Goal: Task Accomplishment & Management: Use online tool/utility

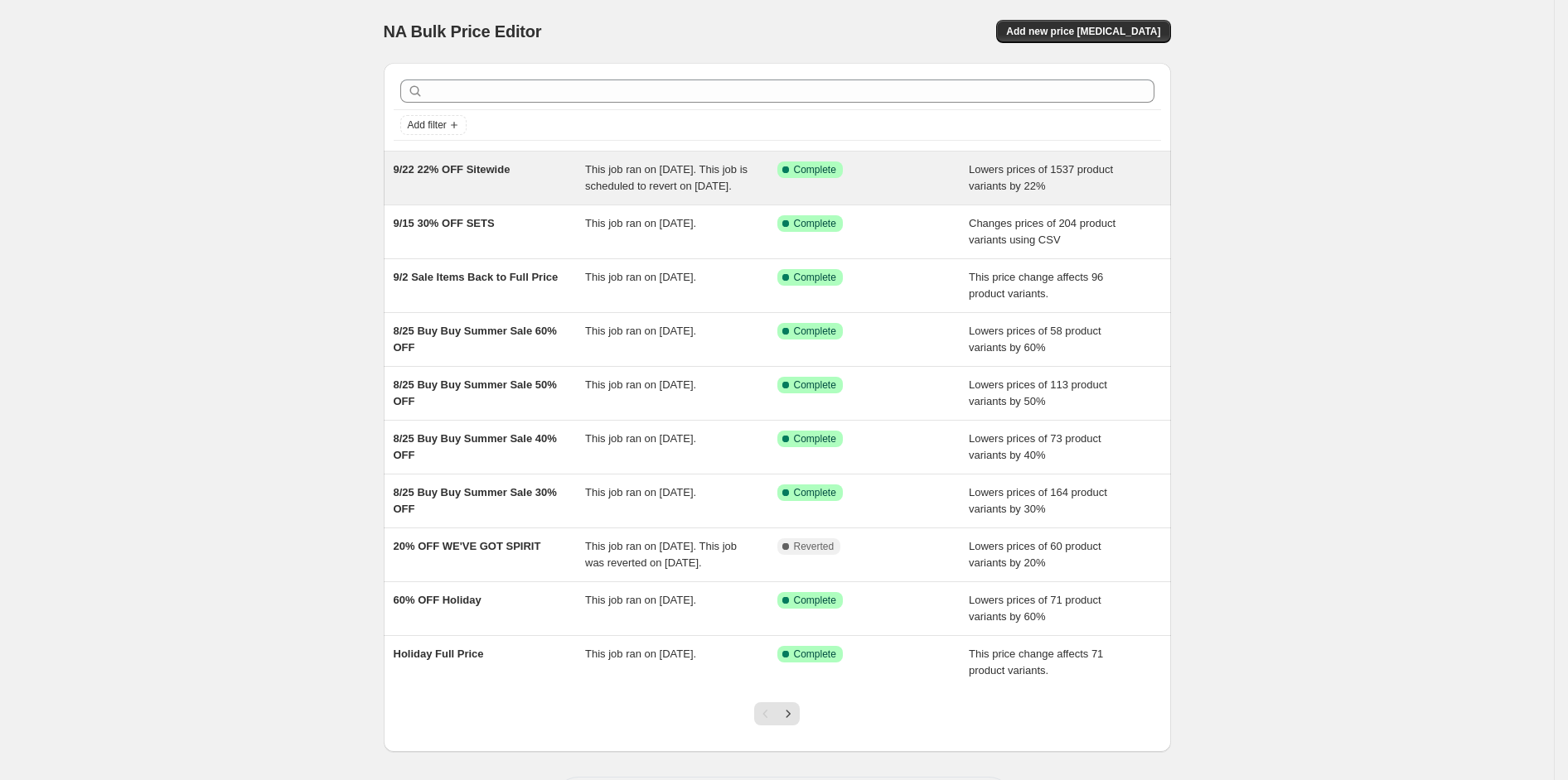
click at [503, 179] on div "9/22 22% OFF Sitewide" at bounding box center [490, 178] width 192 height 34
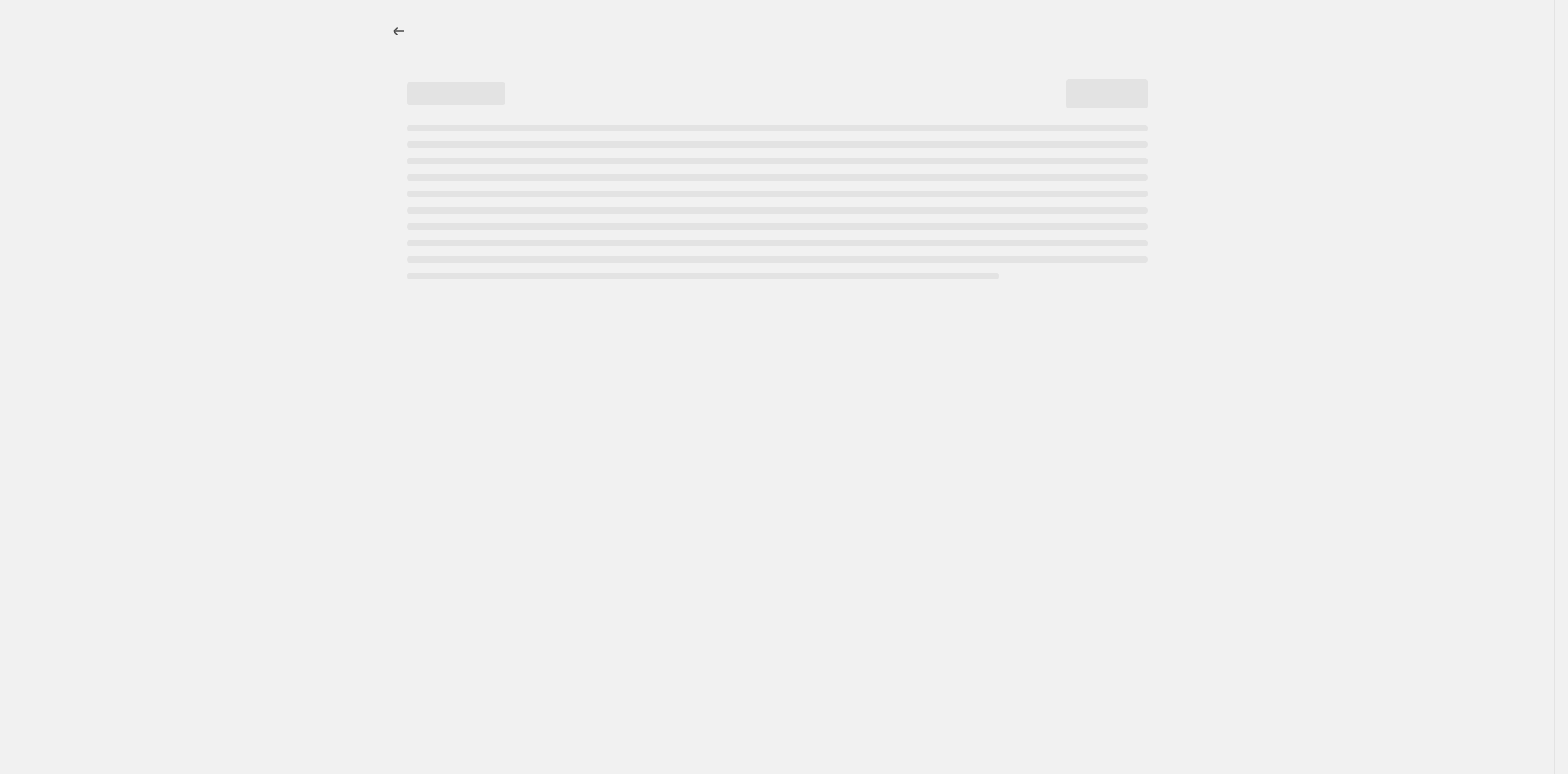
select select "percentage"
select select "product_status"
select select "inventory_quantity"
select select ">"
select select "not_equal"
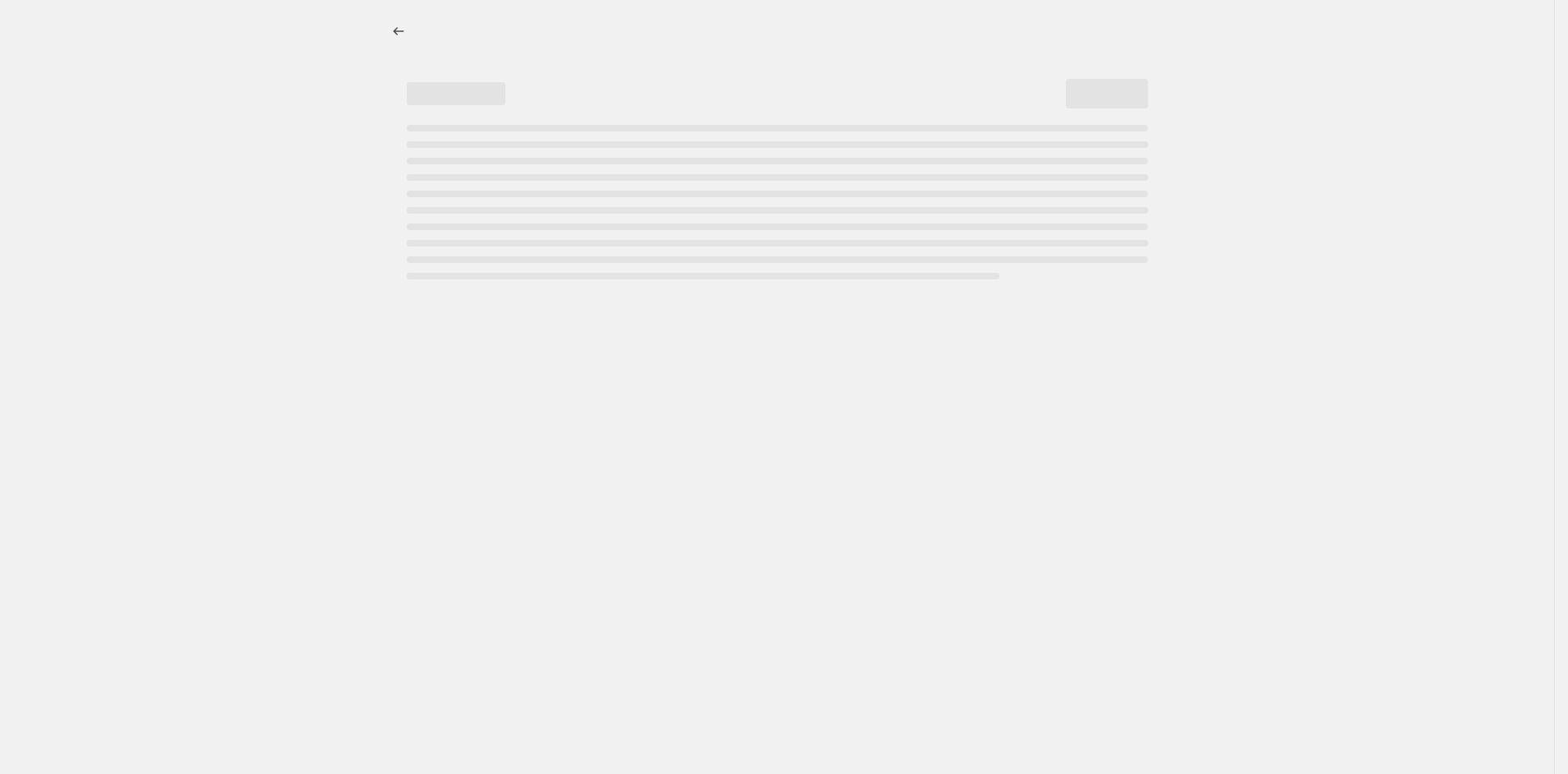
select select "not_equal"
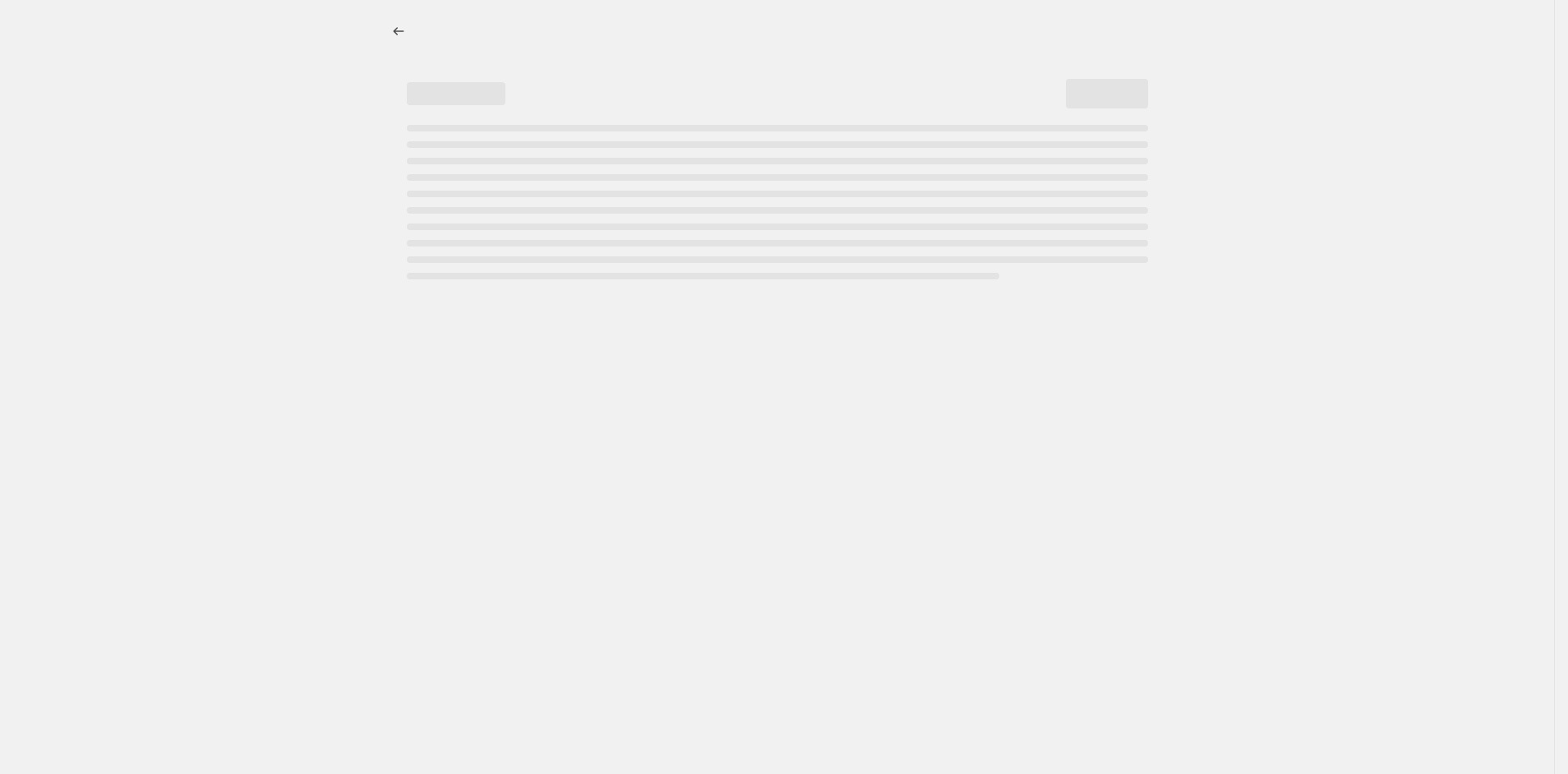
select select "not_equal"
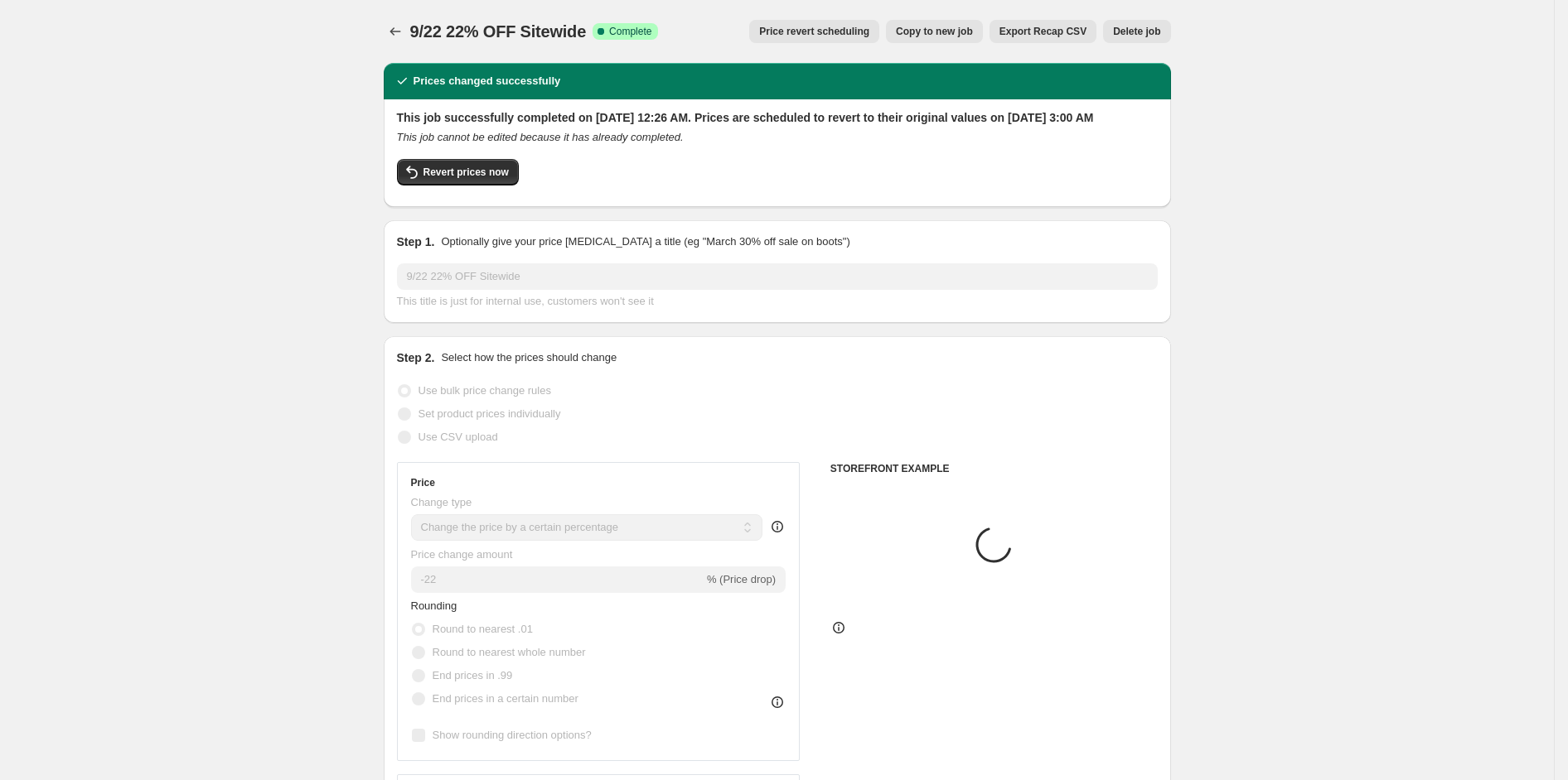
select select "tag"
select select "product_type"
select select "tag"
select select "collection"
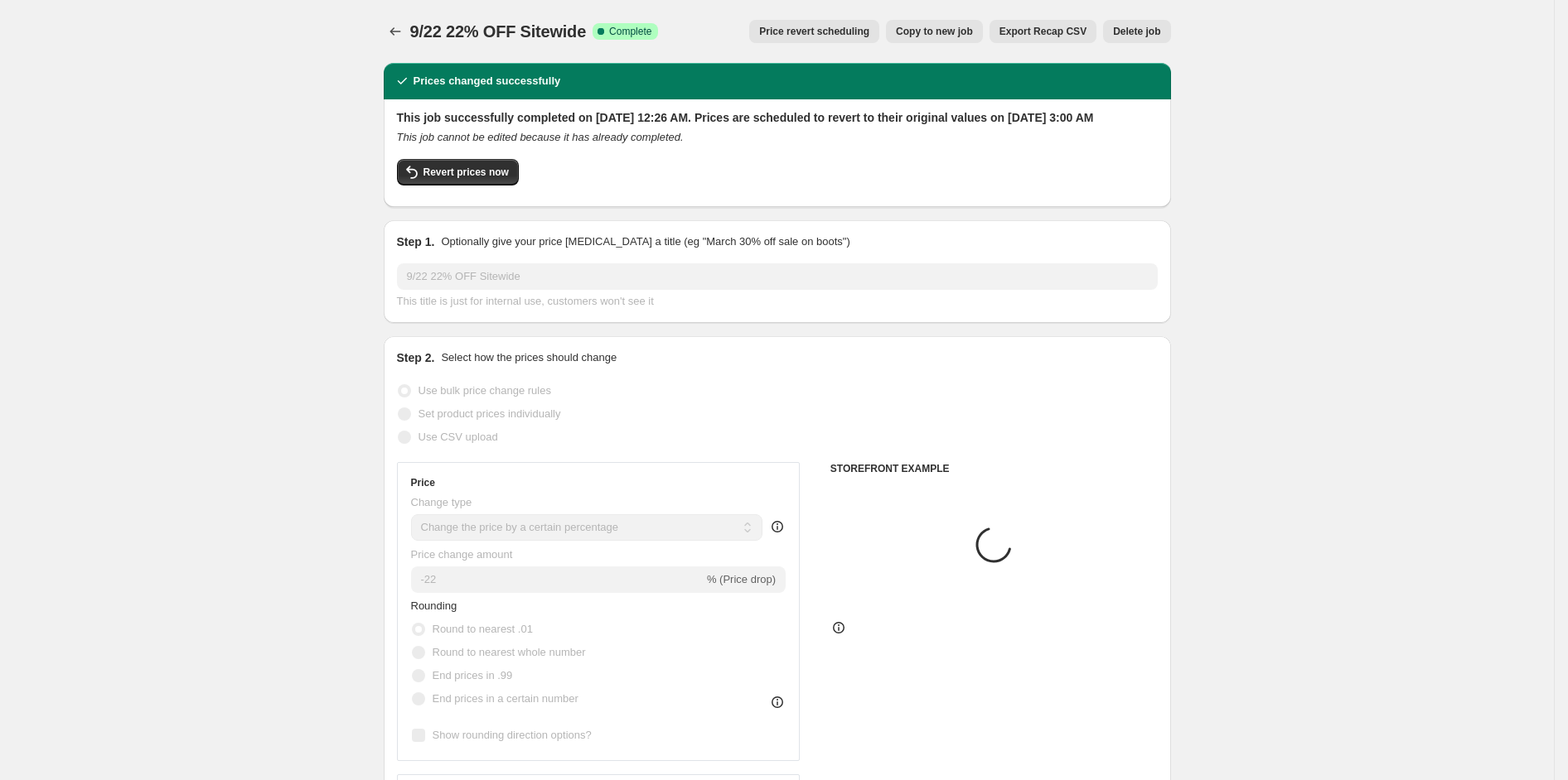
select select "tag"
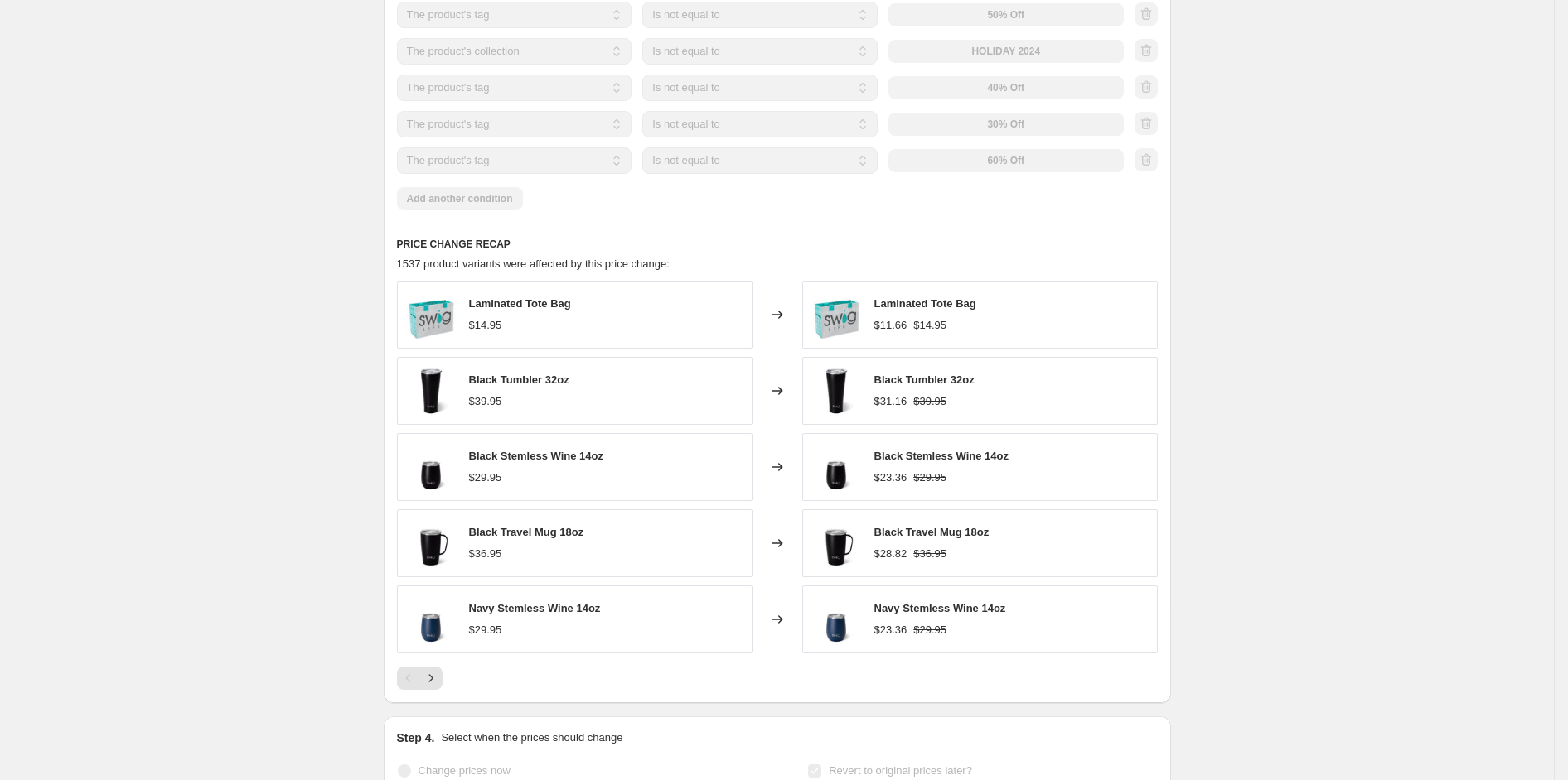
scroll to position [1615, 0]
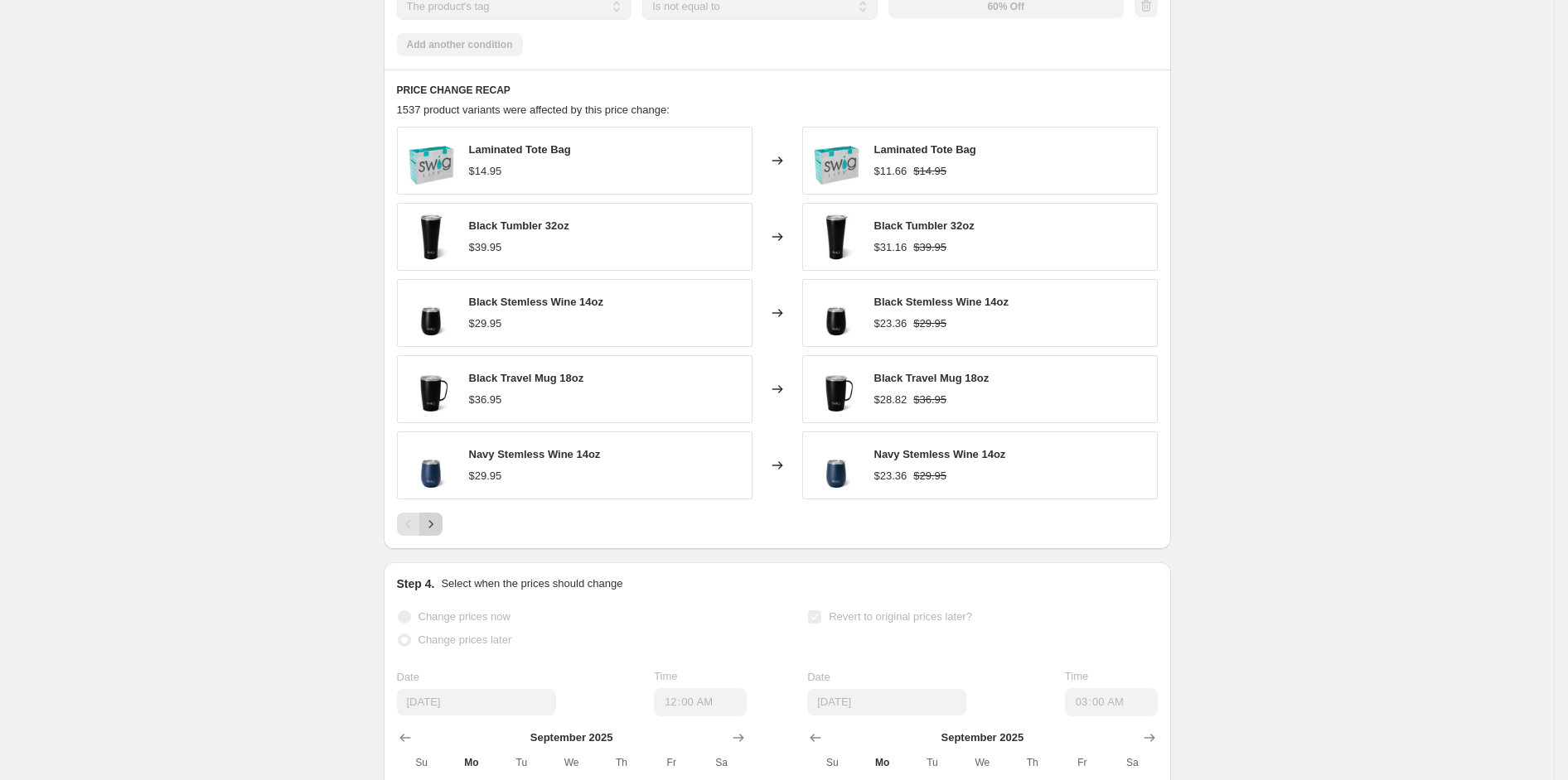
click at [435, 533] on icon "Next" at bounding box center [430, 524] width 16 height 16
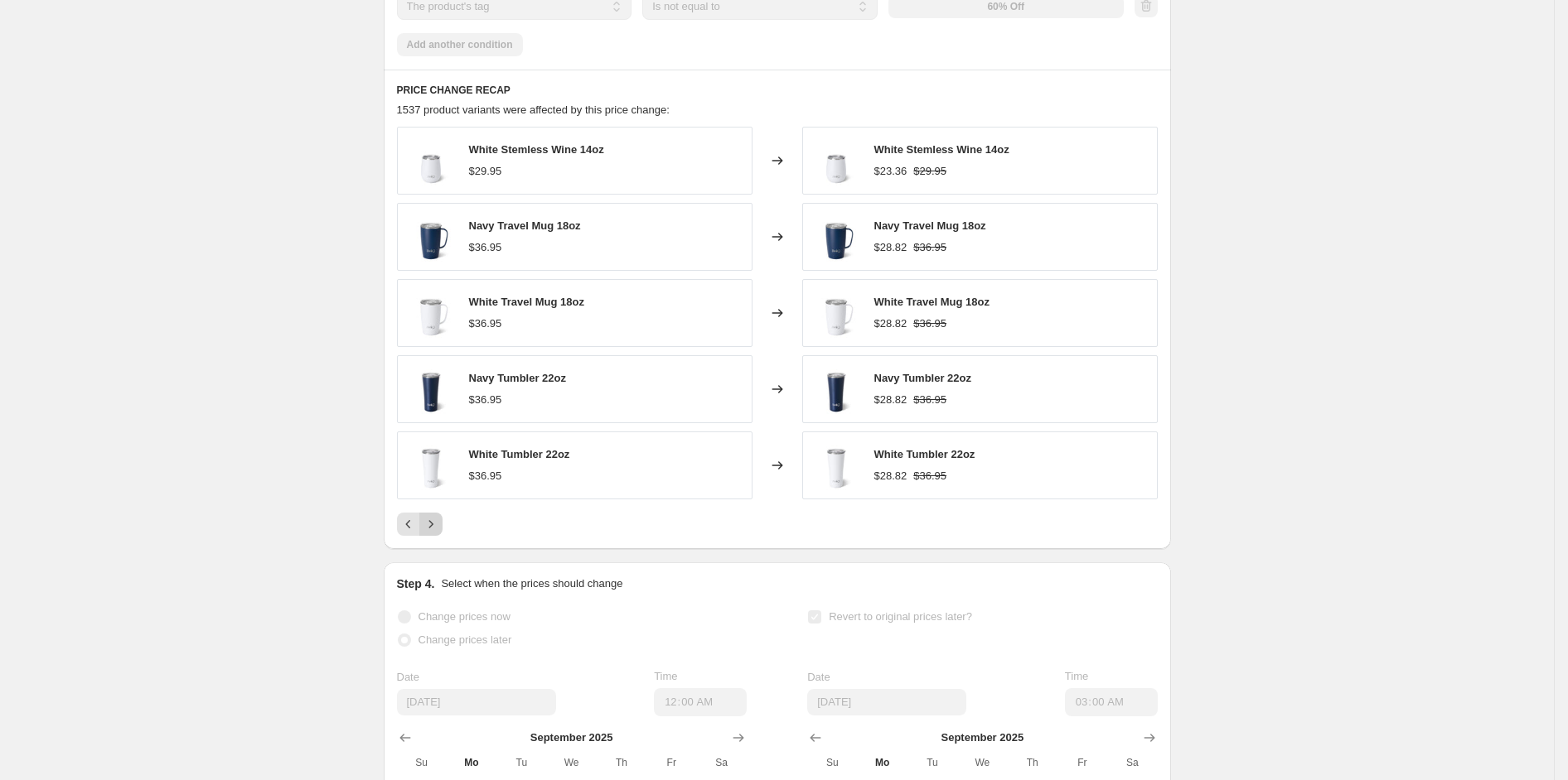
click at [435, 533] on icon "Next" at bounding box center [430, 524] width 16 height 16
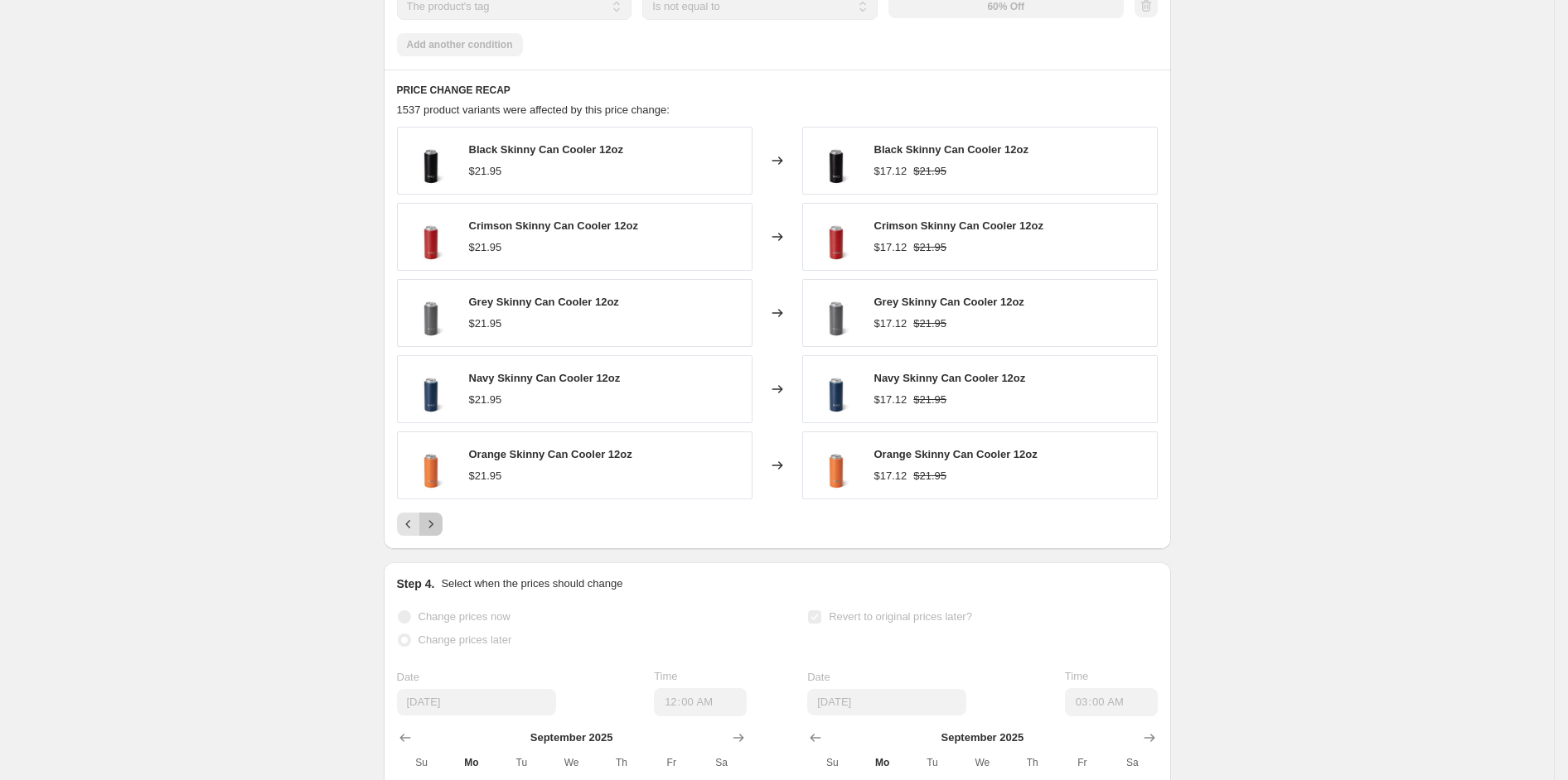
click at [435, 533] on icon "Next" at bounding box center [430, 524] width 16 height 16
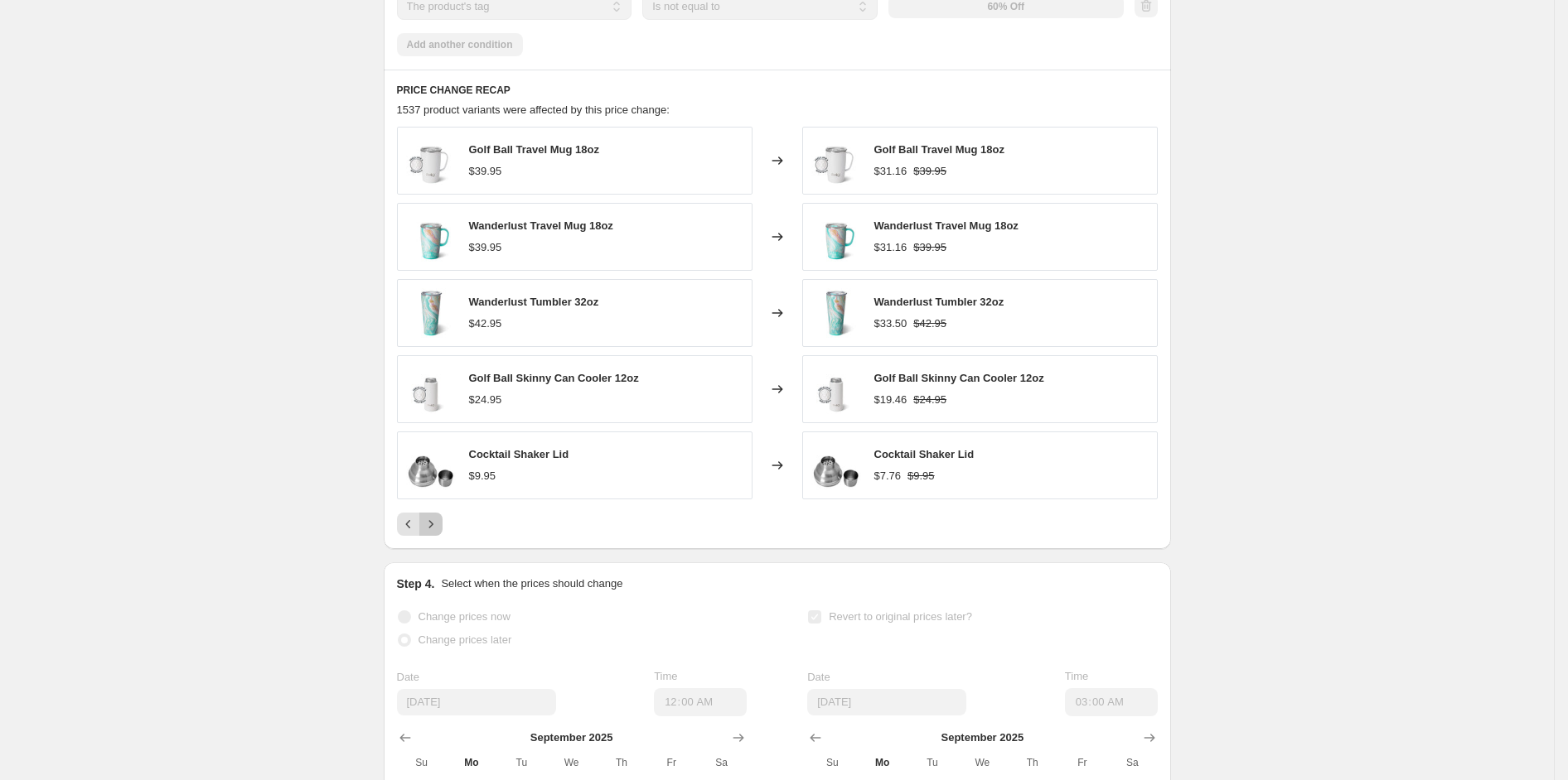
click at [435, 533] on icon "Next" at bounding box center [430, 524] width 16 height 16
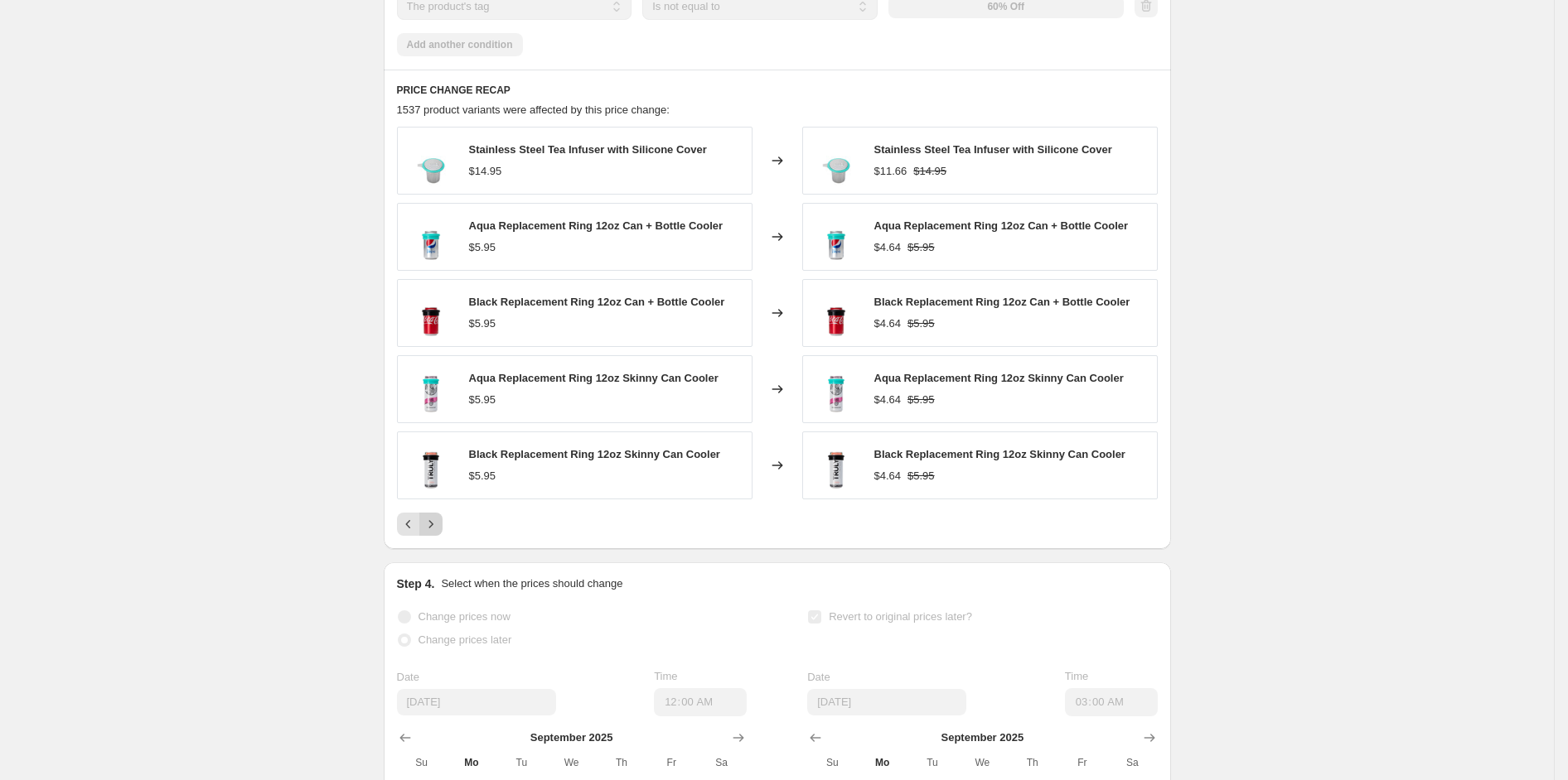
click at [436, 533] on icon "Next" at bounding box center [430, 524] width 16 height 16
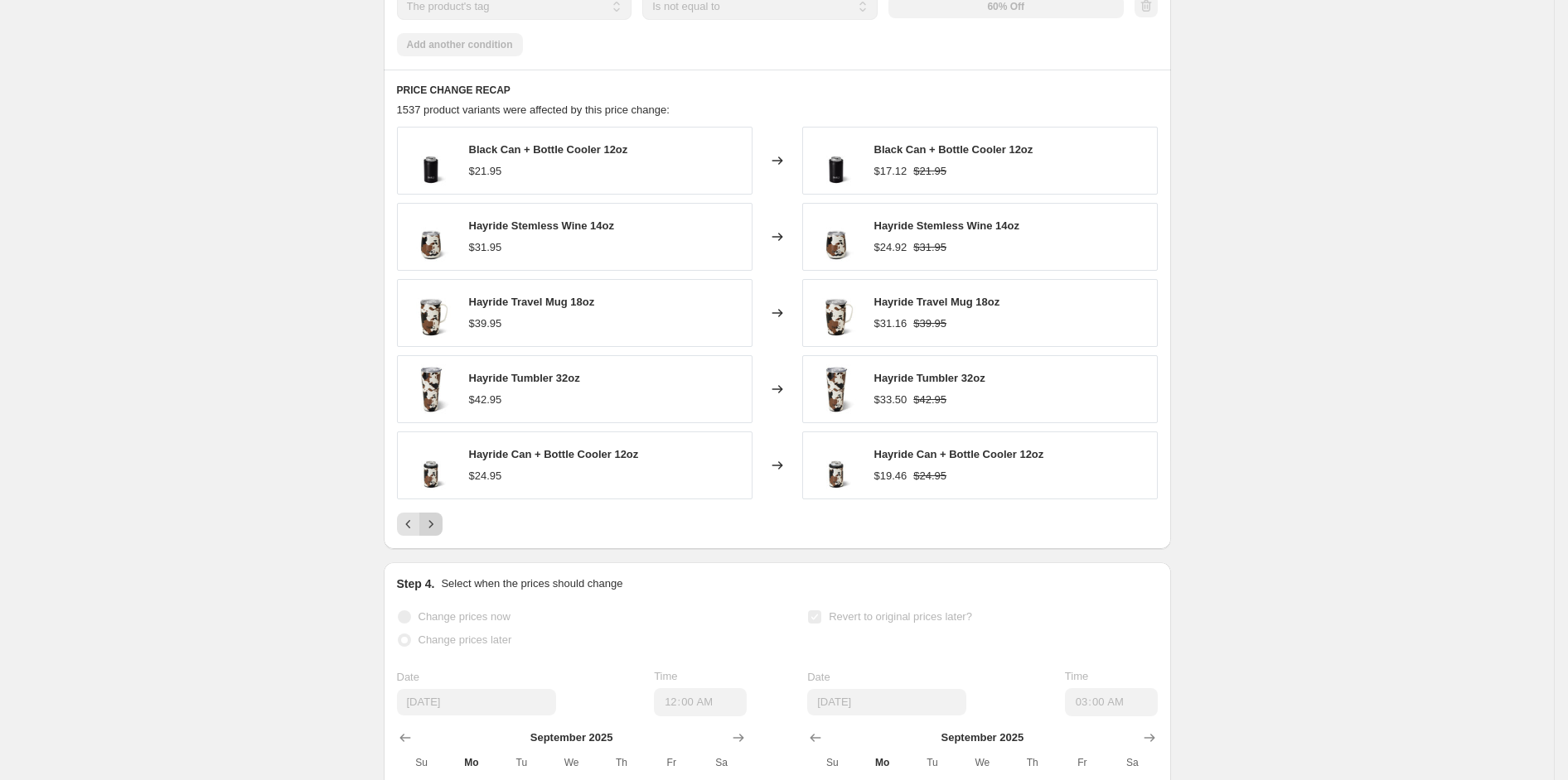
click at [436, 533] on icon "Next" at bounding box center [430, 524] width 16 height 16
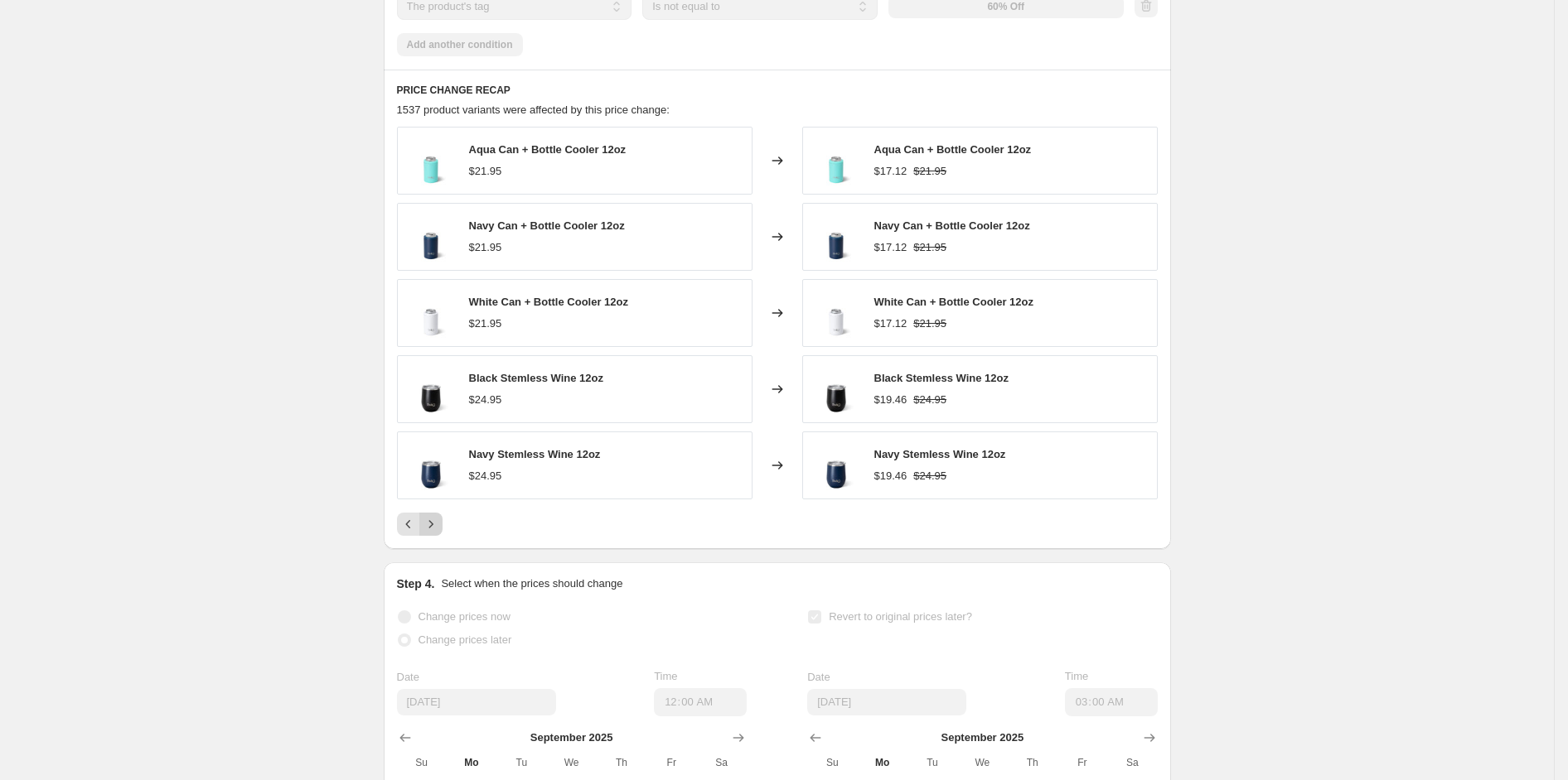
click at [436, 533] on icon "Next" at bounding box center [430, 524] width 16 height 16
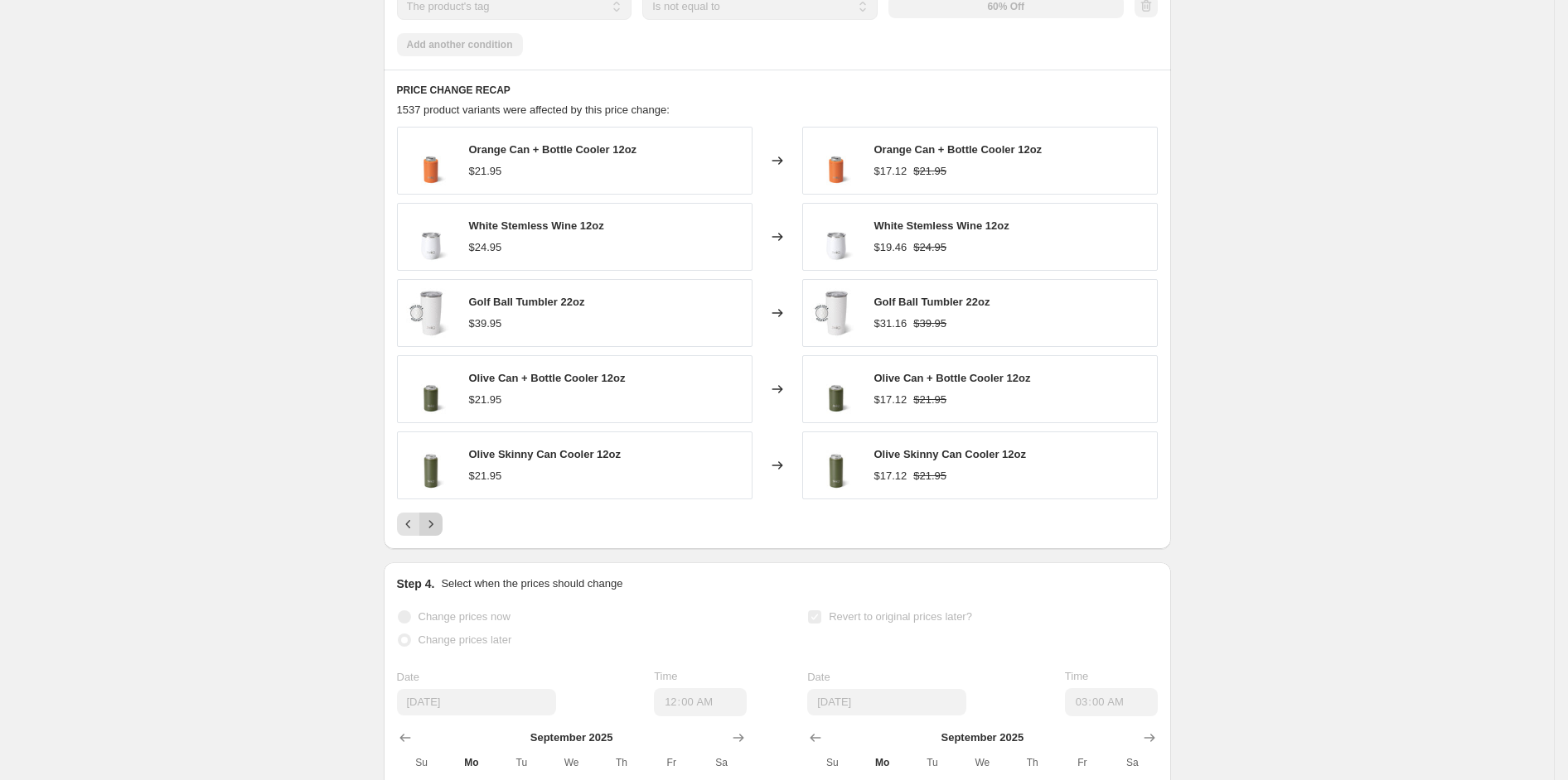
click at [436, 533] on icon "Next" at bounding box center [430, 524] width 16 height 16
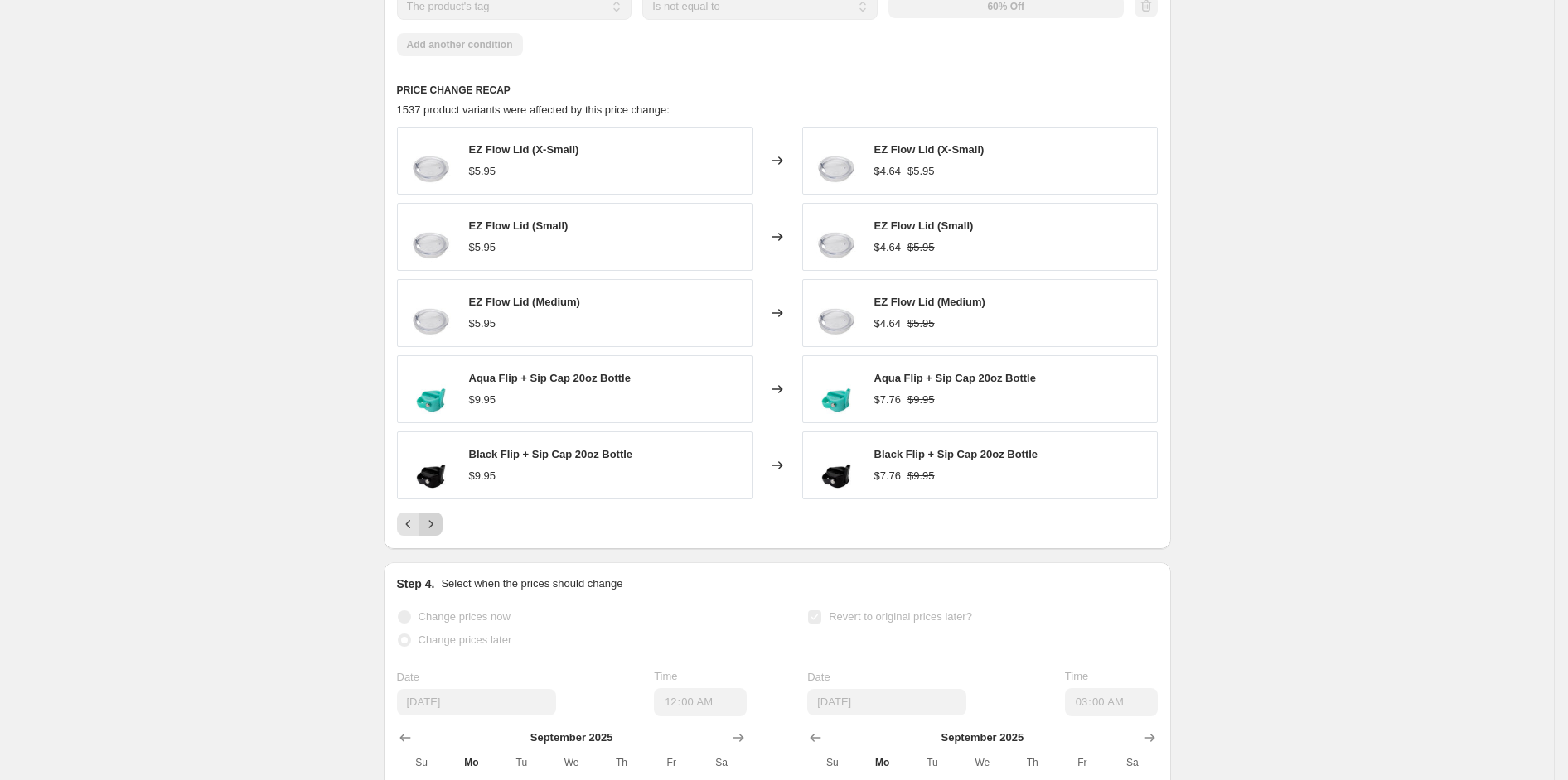
click at [436, 533] on icon "Next" at bounding box center [430, 524] width 16 height 16
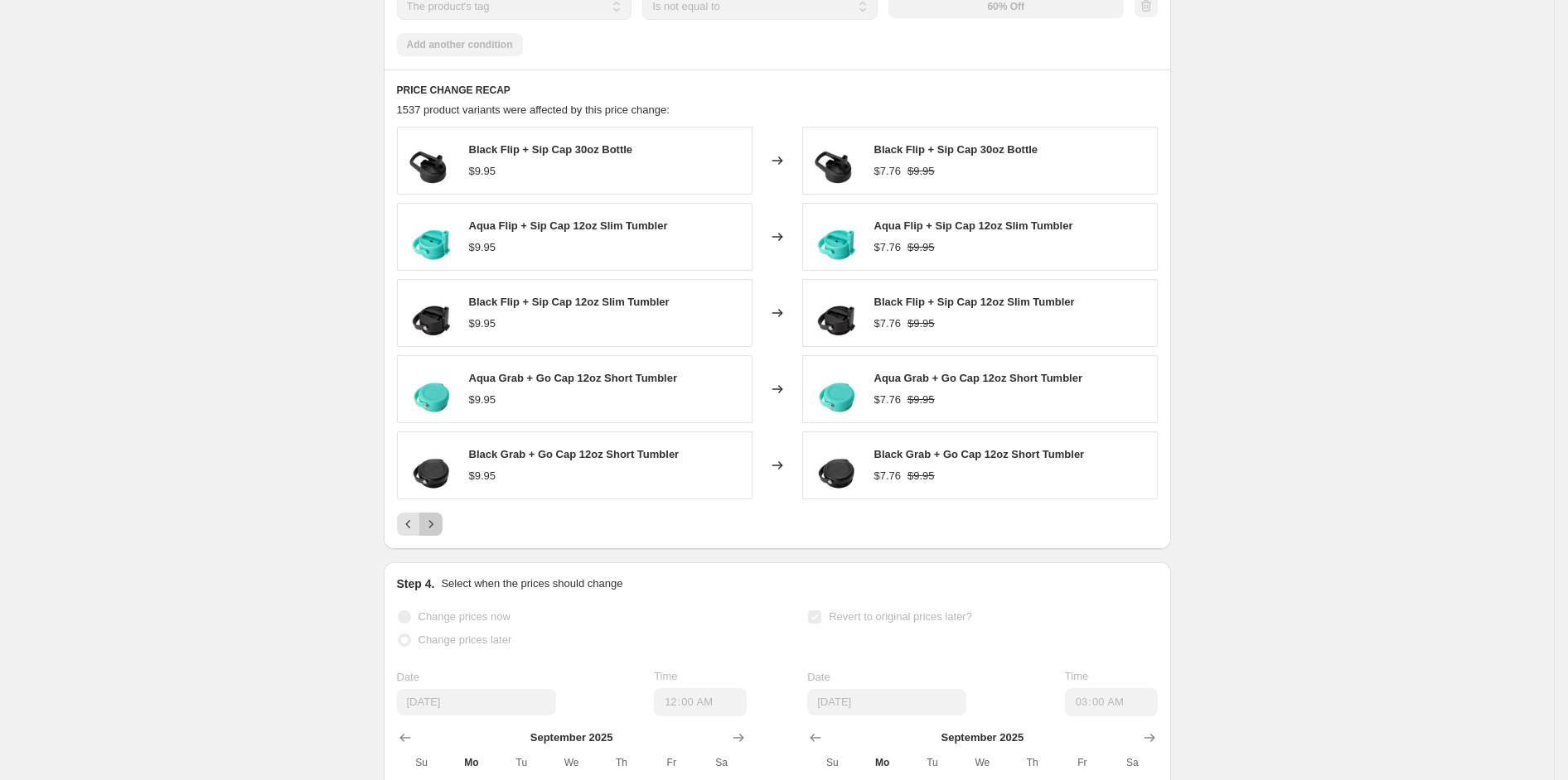
click at [436, 533] on icon "Next" at bounding box center [430, 524] width 16 height 16
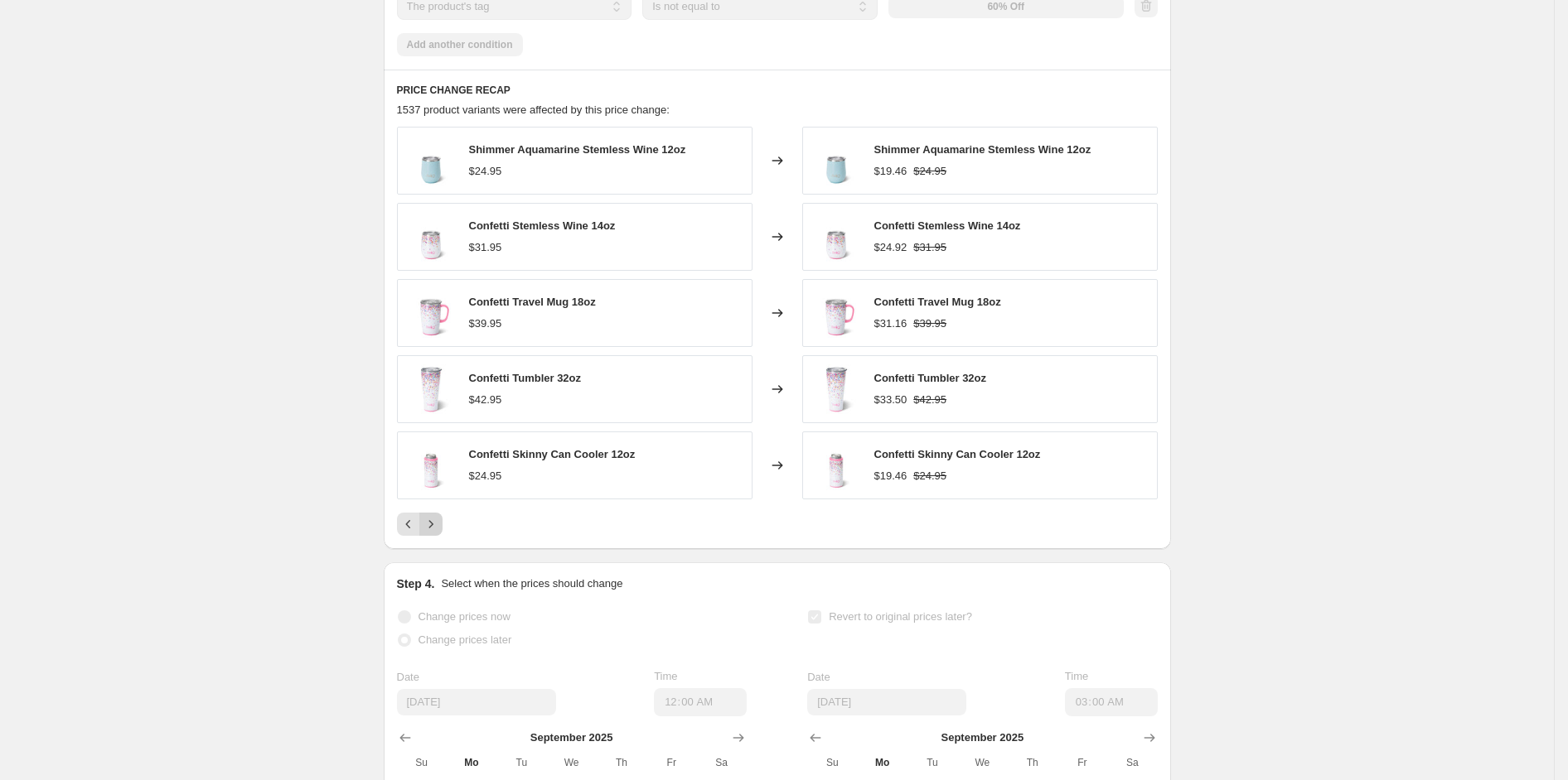
click at [436, 533] on icon "Next" at bounding box center [430, 524] width 16 height 16
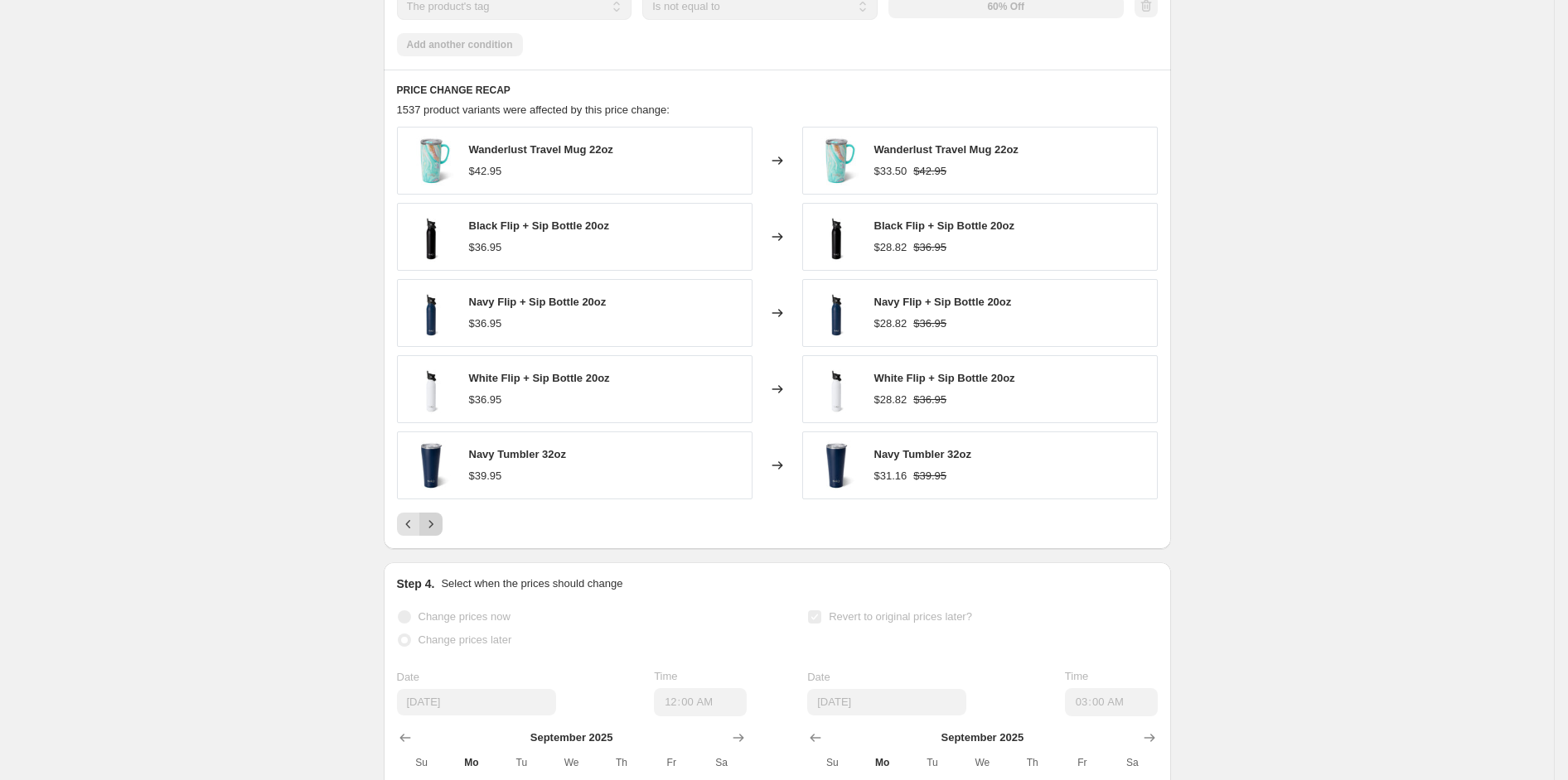
click at [436, 533] on icon "Next" at bounding box center [430, 524] width 16 height 16
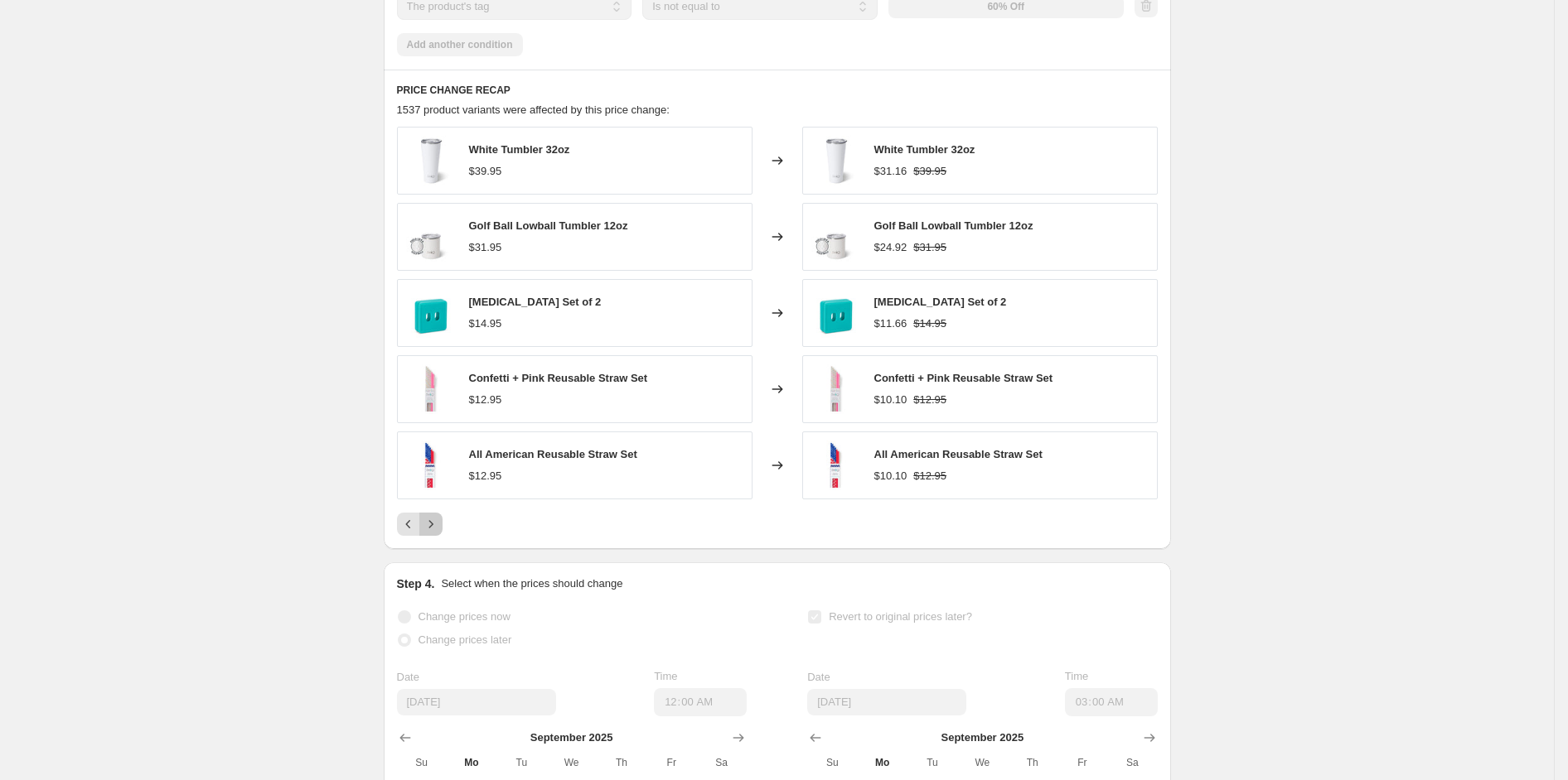
click at [436, 533] on icon "Next" at bounding box center [430, 524] width 16 height 16
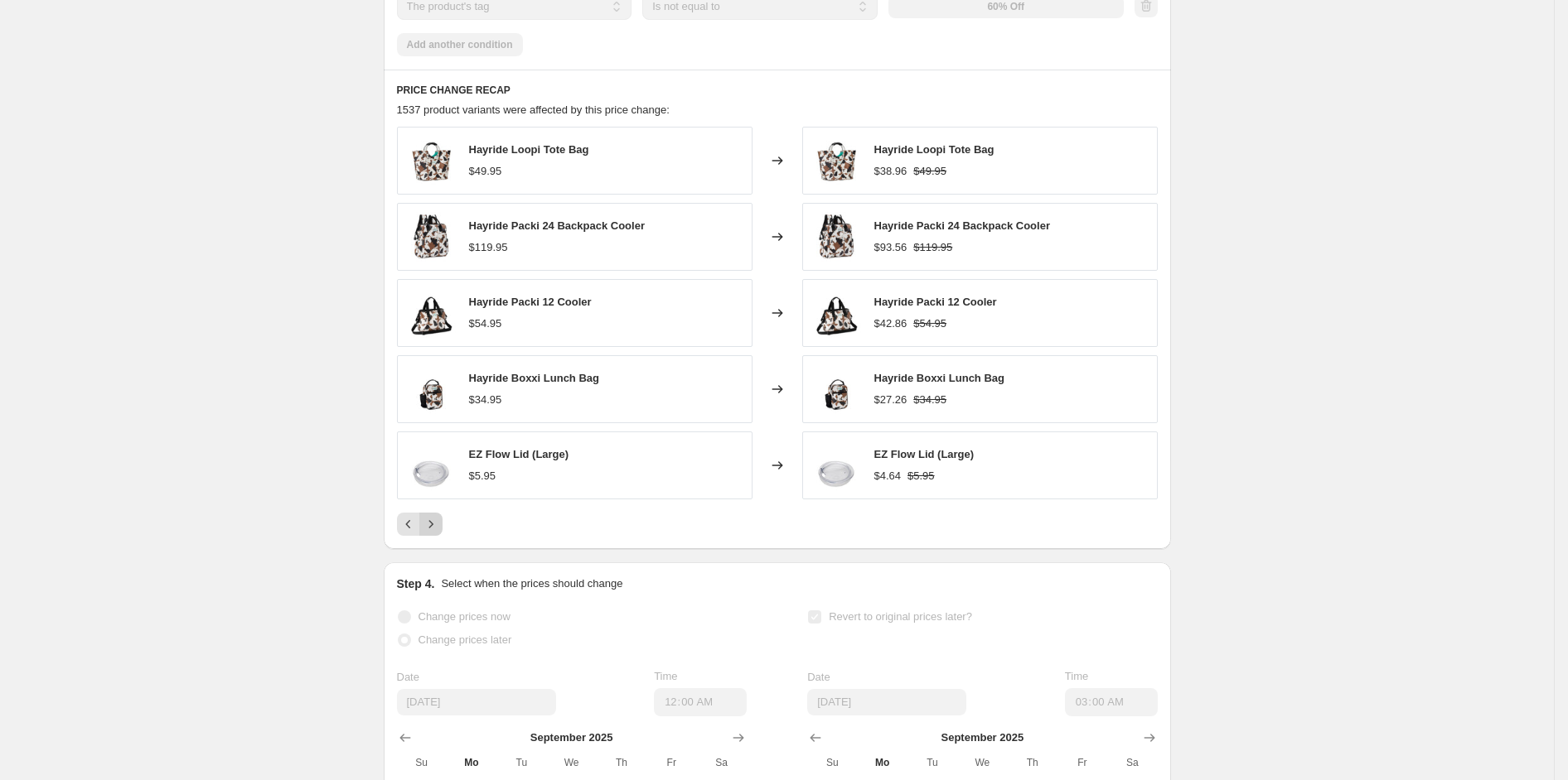
click at [436, 533] on icon "Next" at bounding box center [430, 524] width 16 height 16
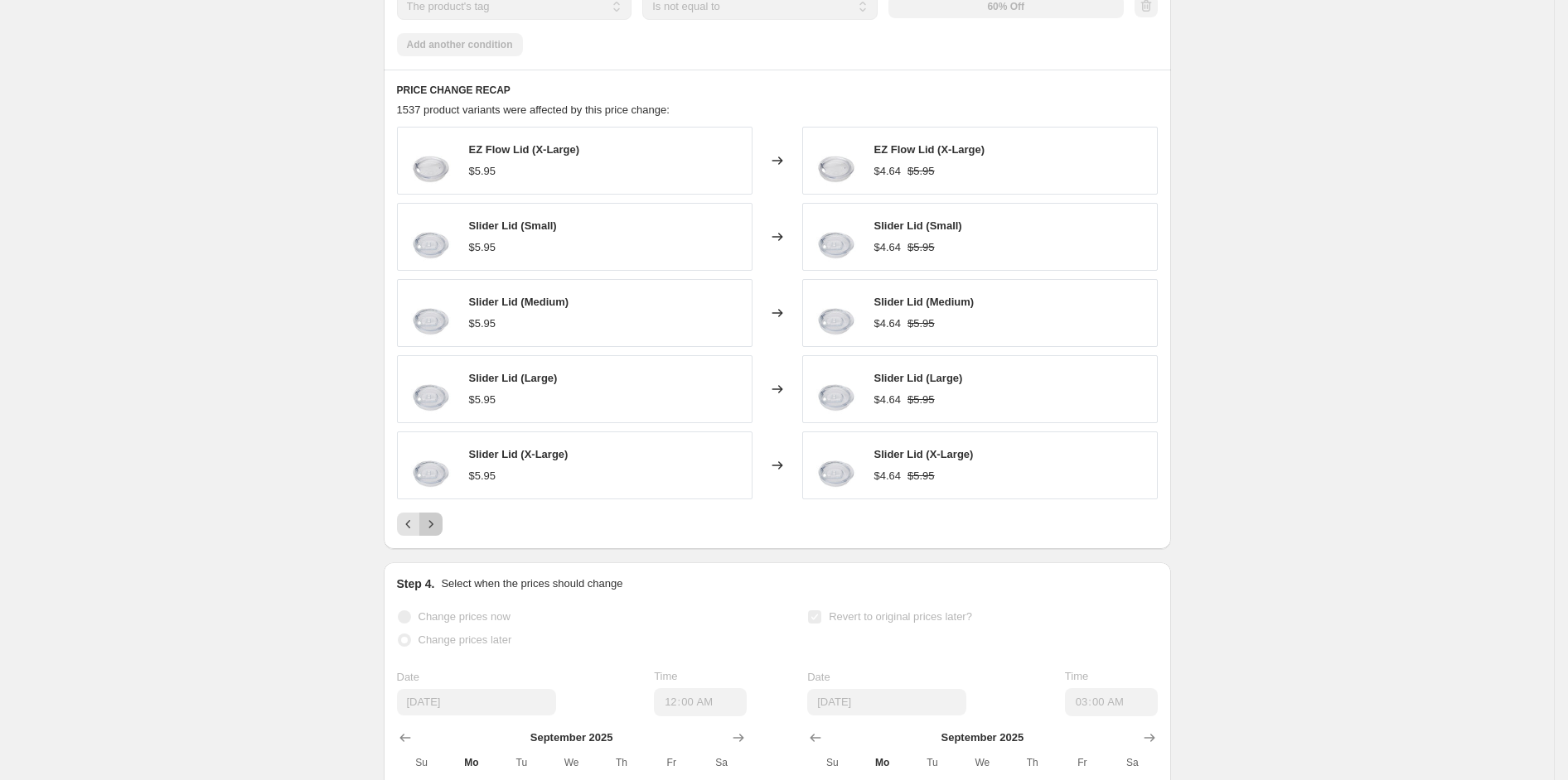
click at [436, 533] on icon "Next" at bounding box center [430, 524] width 16 height 16
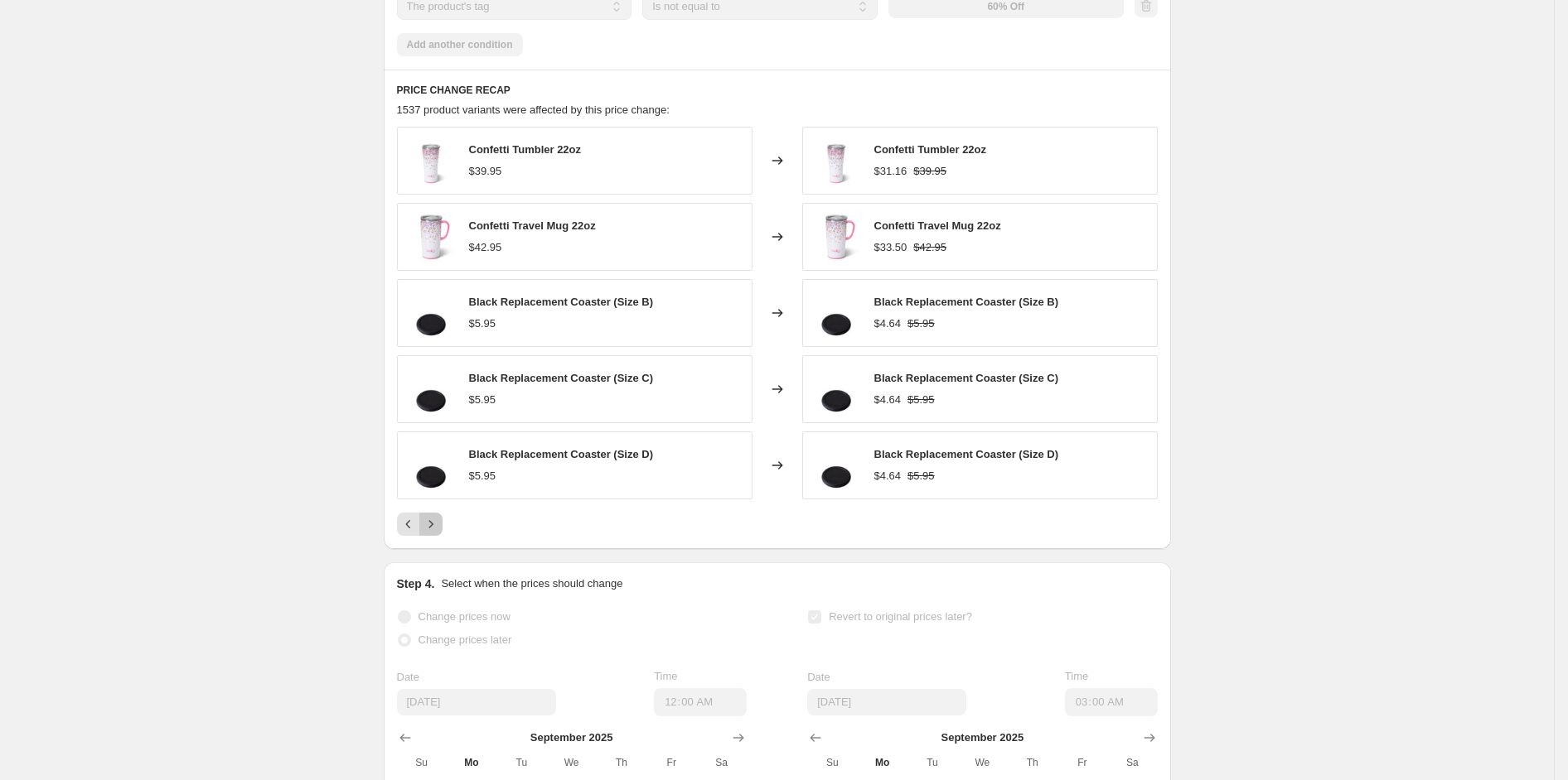
click at [436, 533] on icon "Next" at bounding box center [430, 524] width 16 height 16
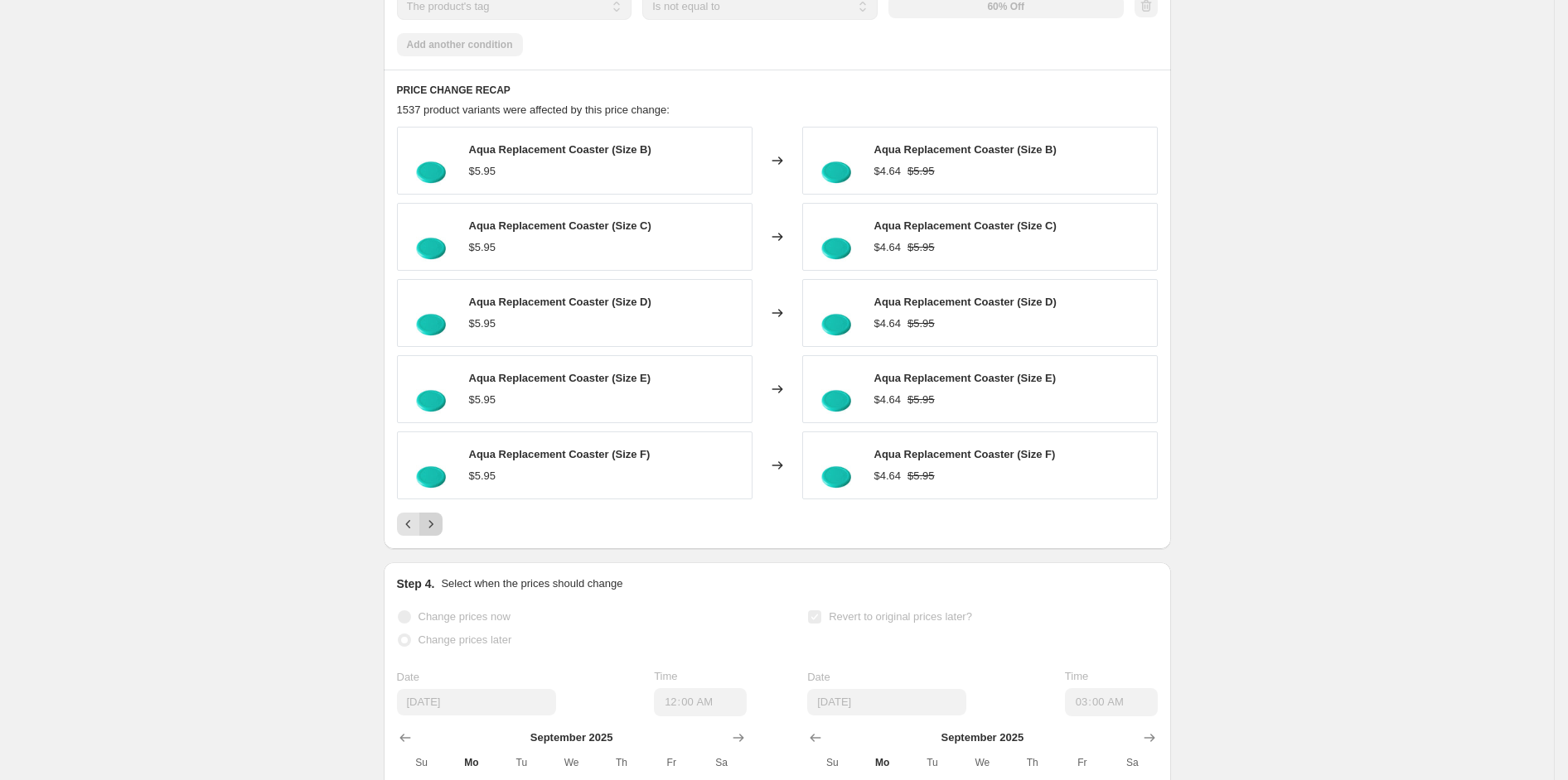
click at [436, 533] on icon "Next" at bounding box center [430, 524] width 16 height 16
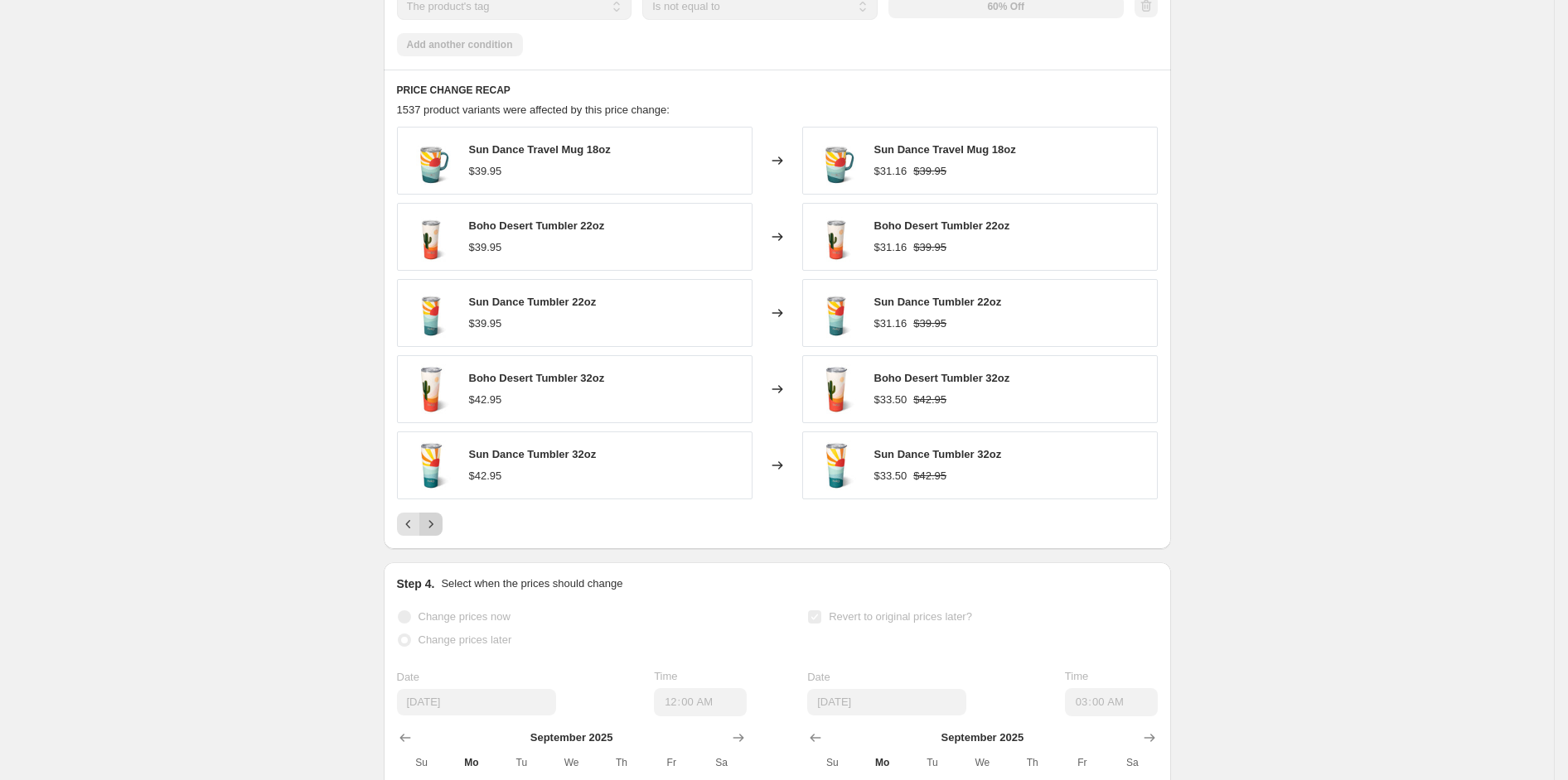
click at [436, 533] on icon "Next" at bounding box center [430, 524] width 16 height 16
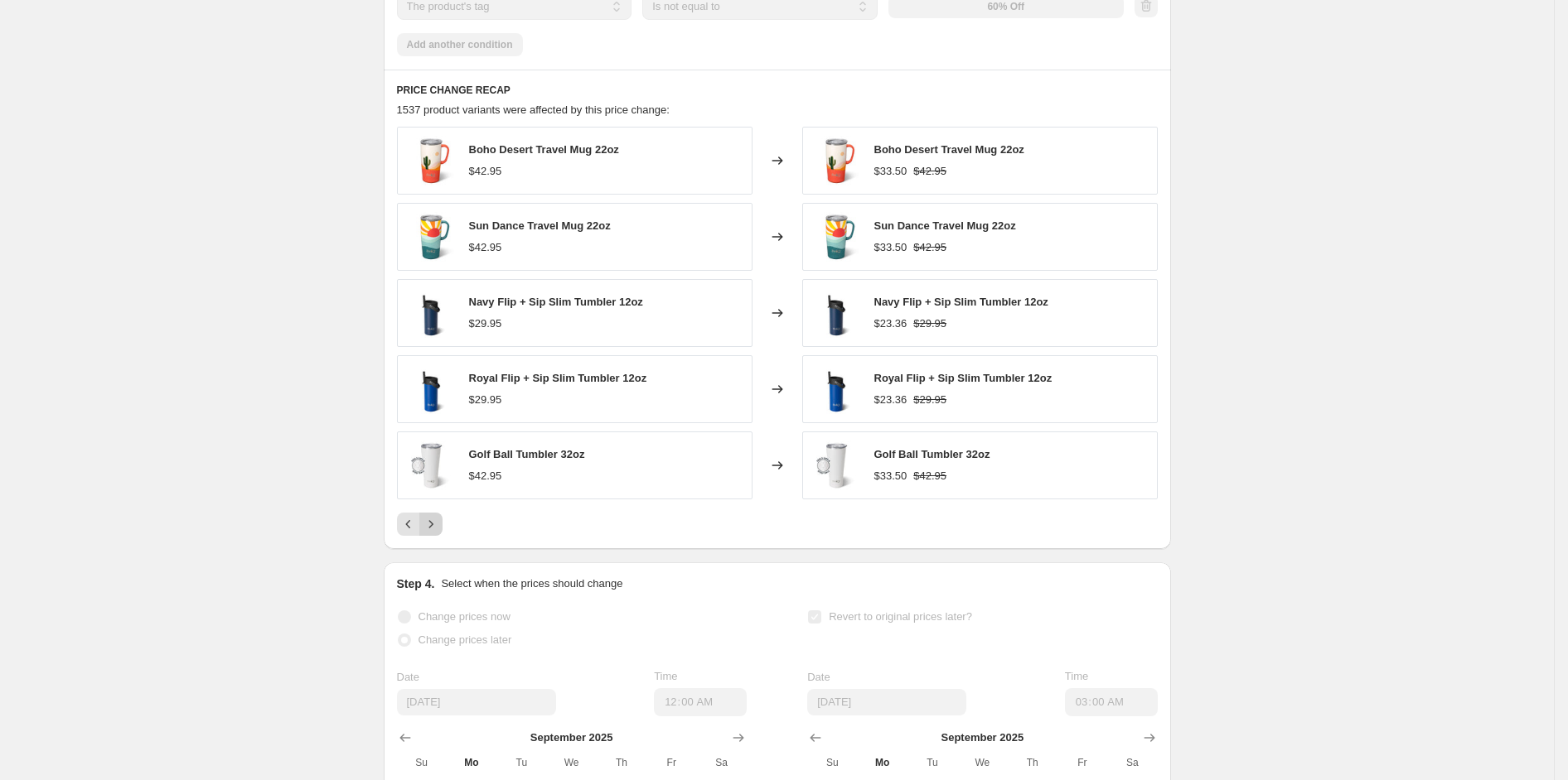
click at [436, 533] on icon "Next" at bounding box center [430, 524] width 16 height 16
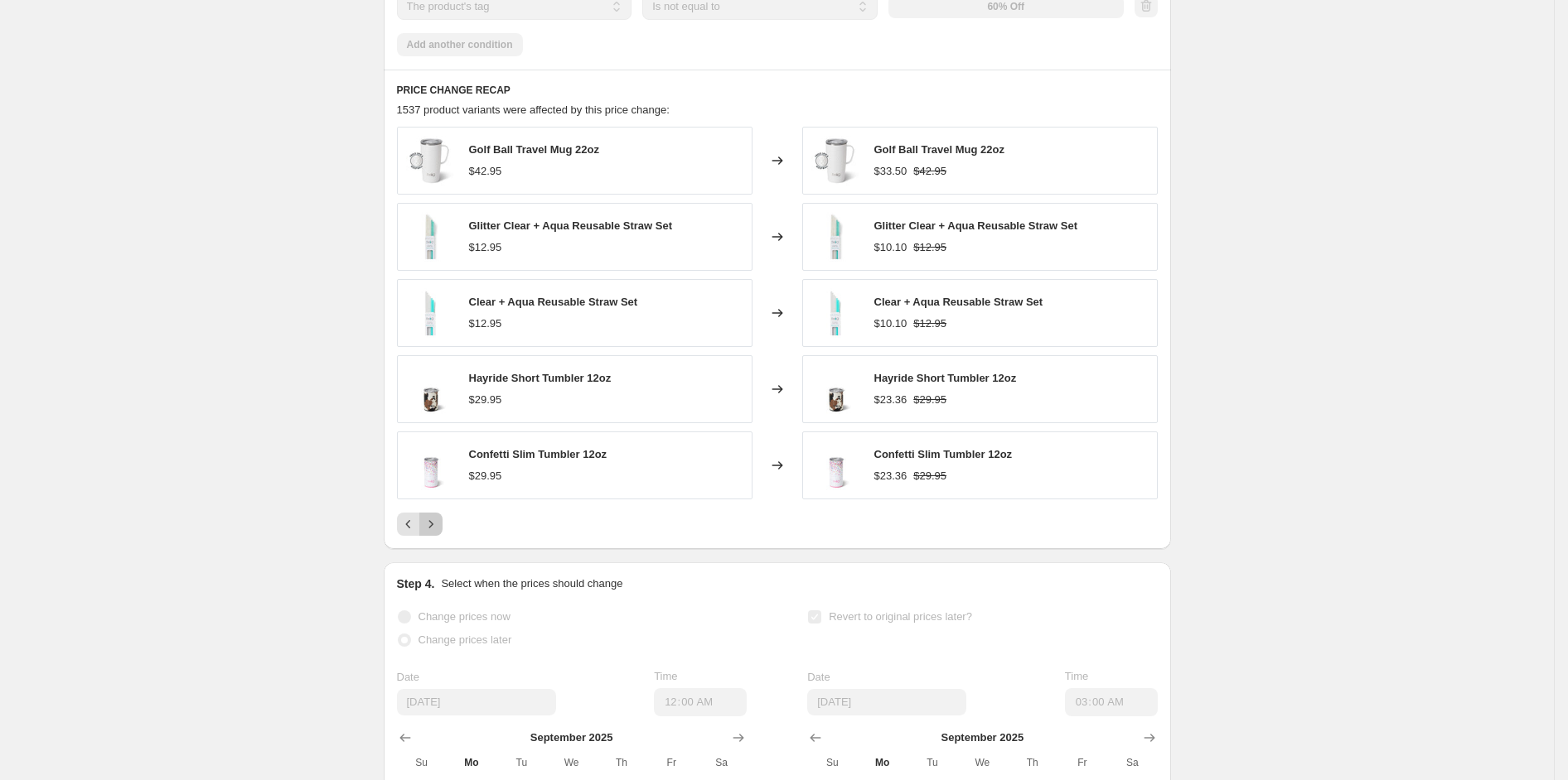
click at [436, 533] on icon "Next" at bounding box center [430, 524] width 16 height 16
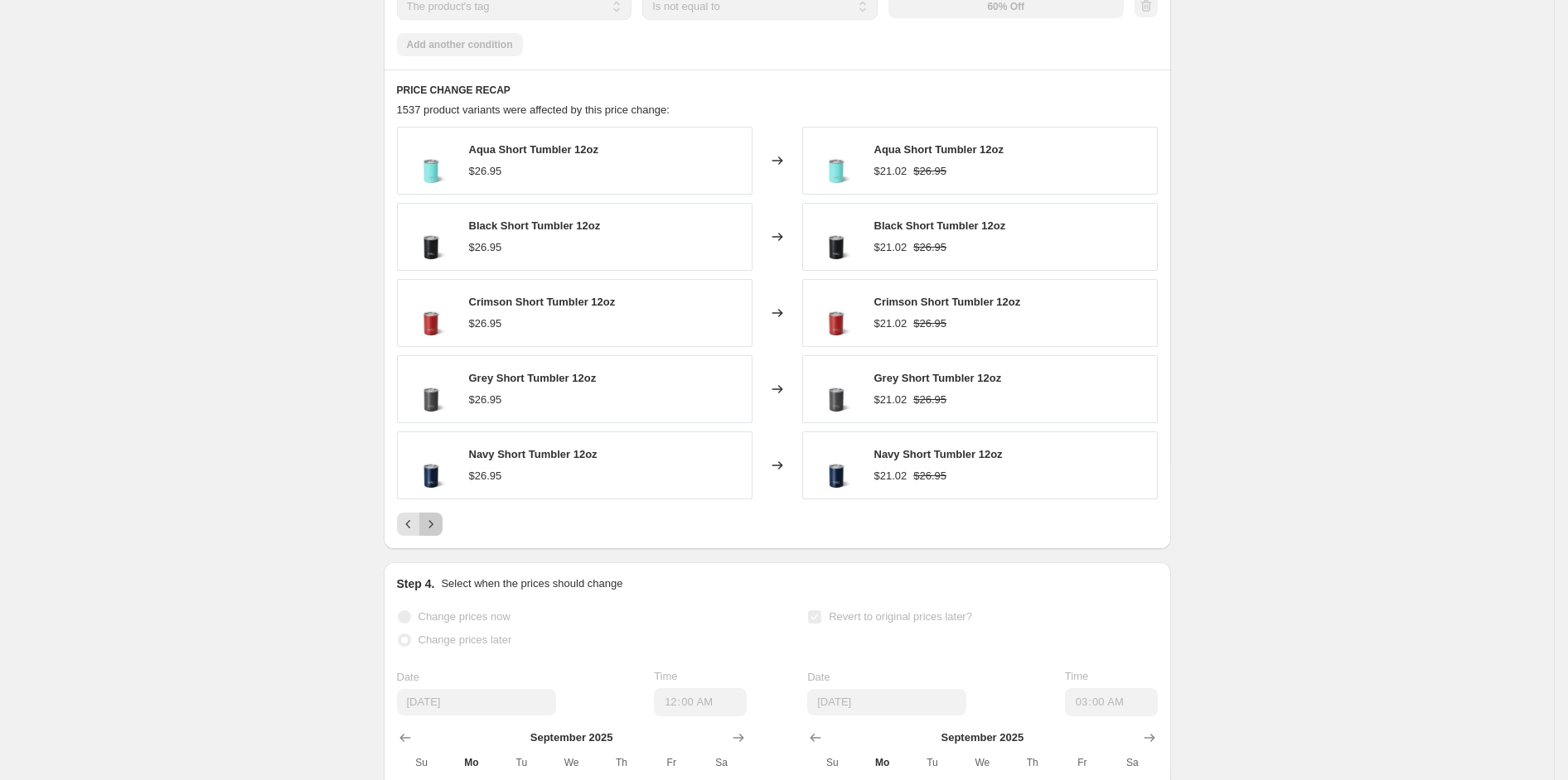
click at [436, 533] on icon "Next" at bounding box center [430, 524] width 16 height 16
click at [439, 533] on icon "Next" at bounding box center [430, 524] width 16 height 16
click at [442, 536] on button "Next" at bounding box center [430, 524] width 23 height 23
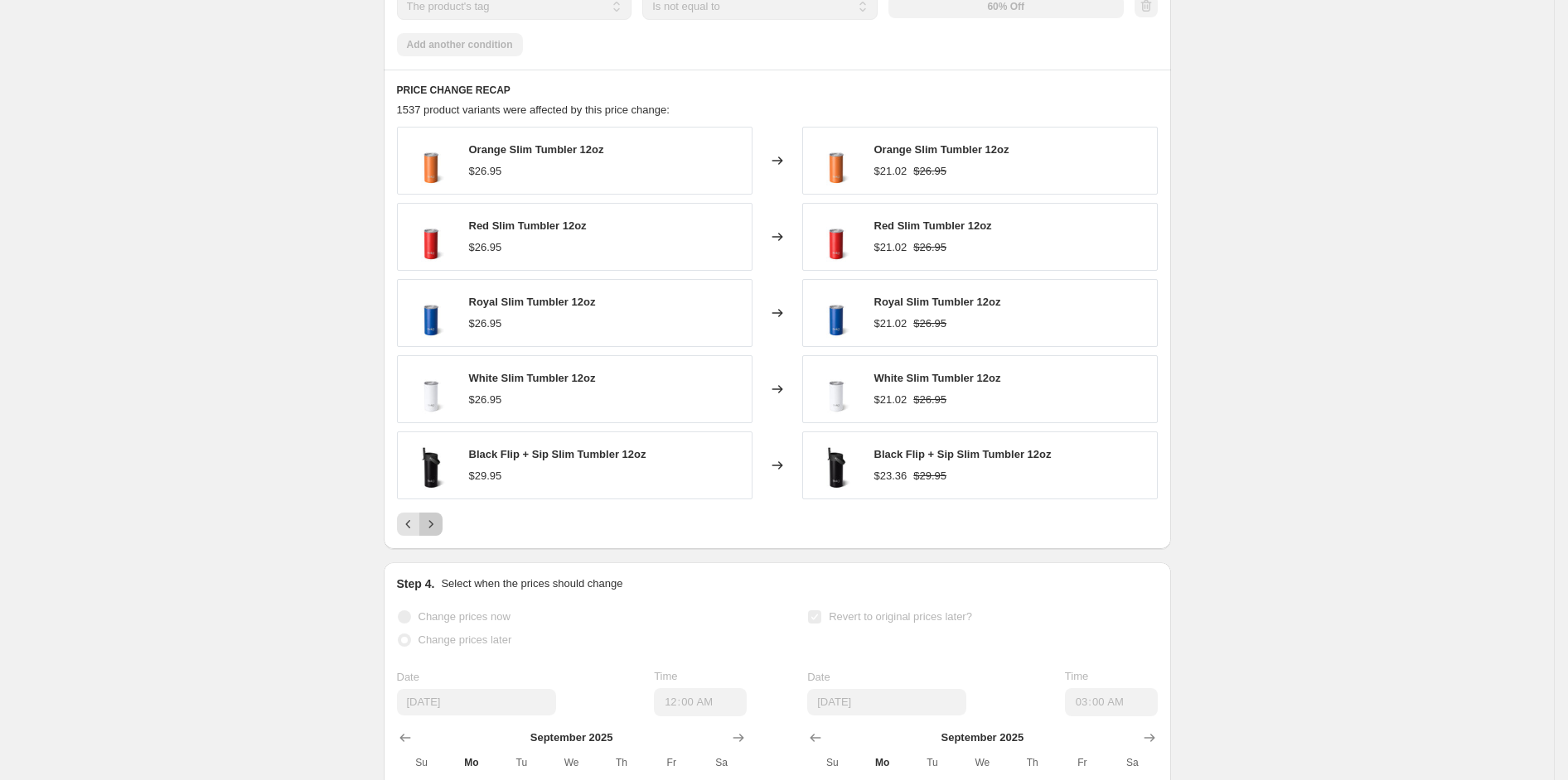
click at [439, 533] on icon "Next" at bounding box center [430, 524] width 16 height 16
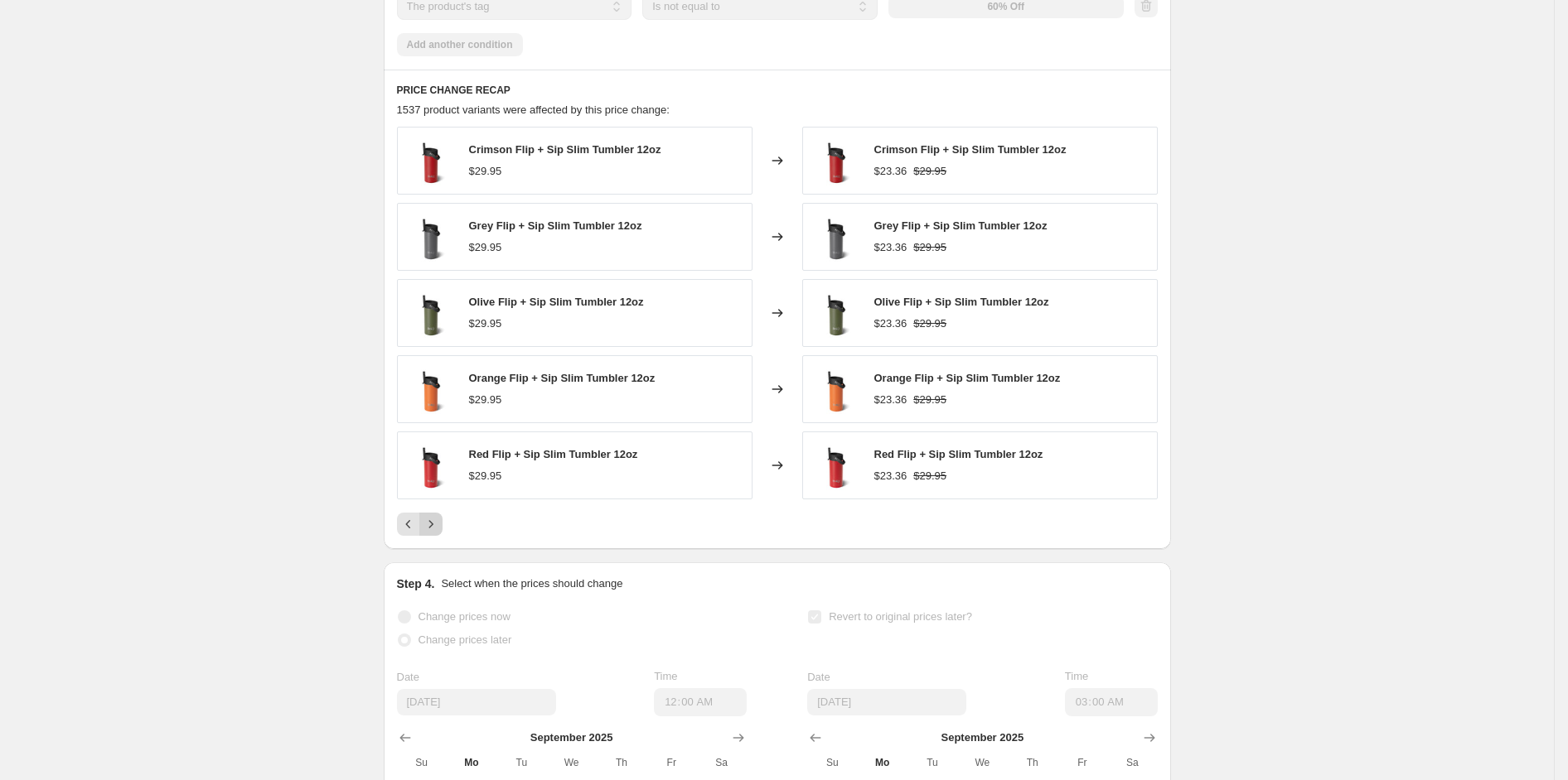
click at [439, 533] on icon "Next" at bounding box center [430, 524] width 16 height 16
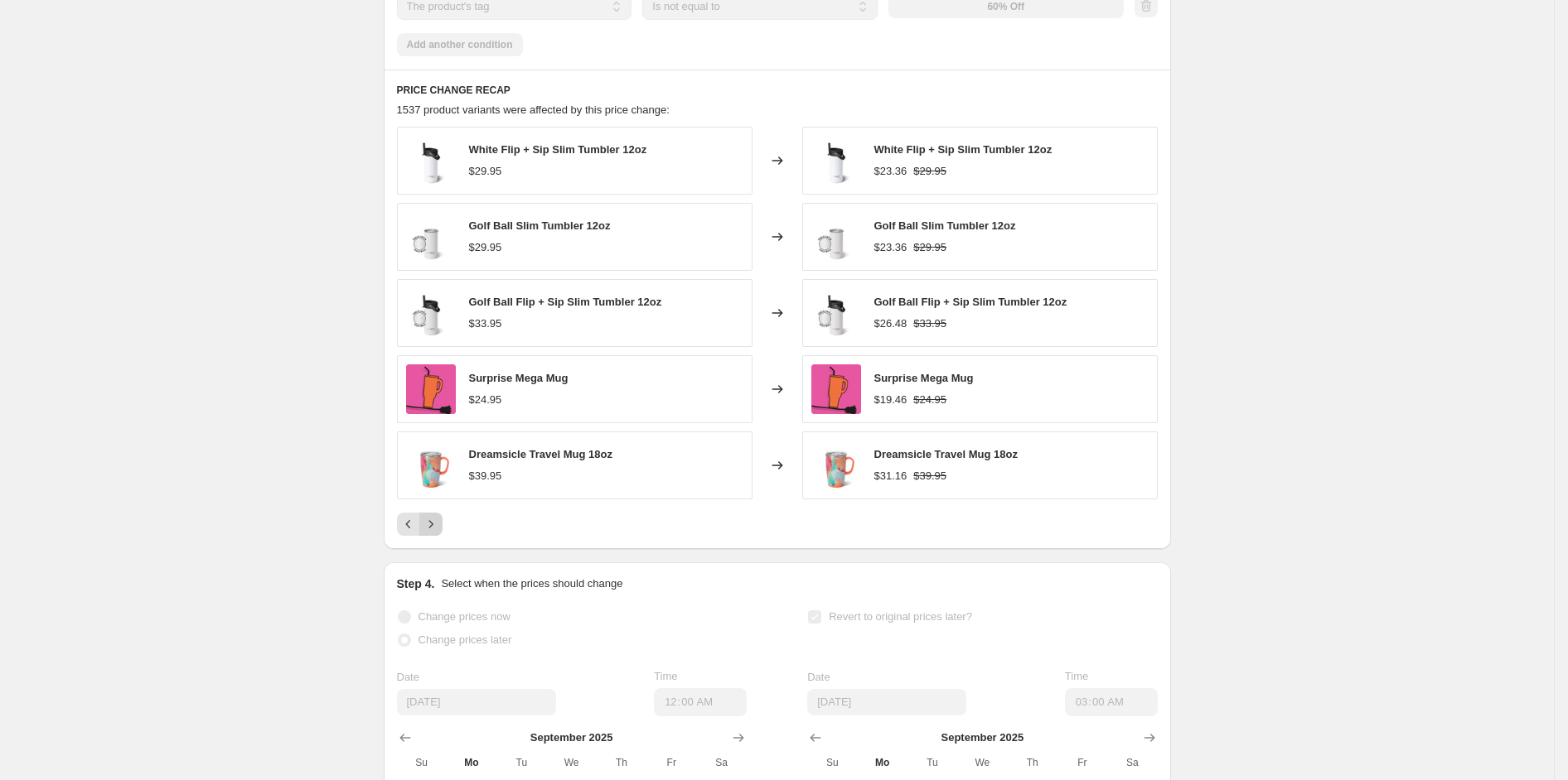
click at [439, 533] on icon "Next" at bounding box center [430, 524] width 16 height 16
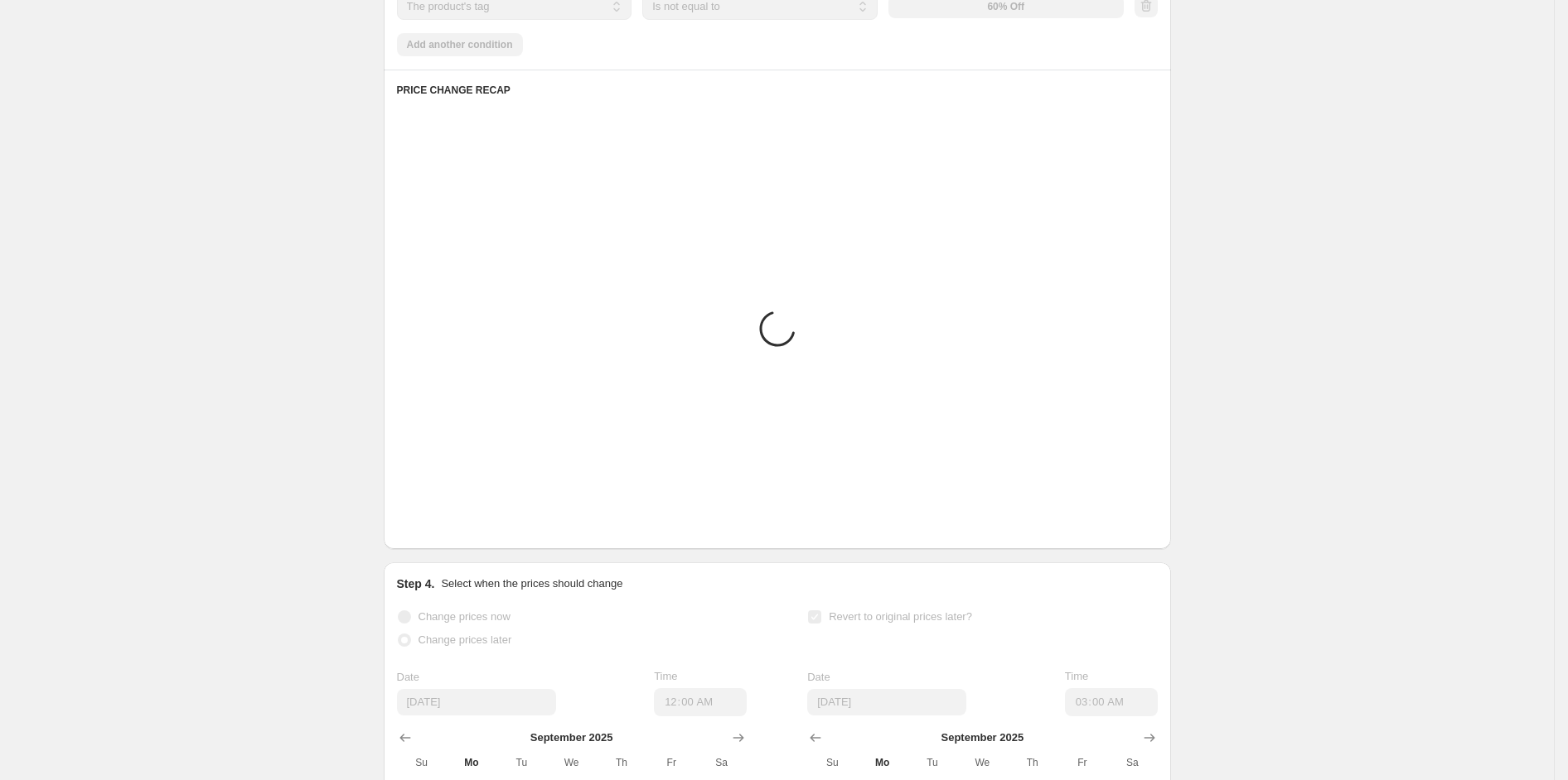
click at [439, 533] on icon "Next" at bounding box center [430, 524] width 16 height 16
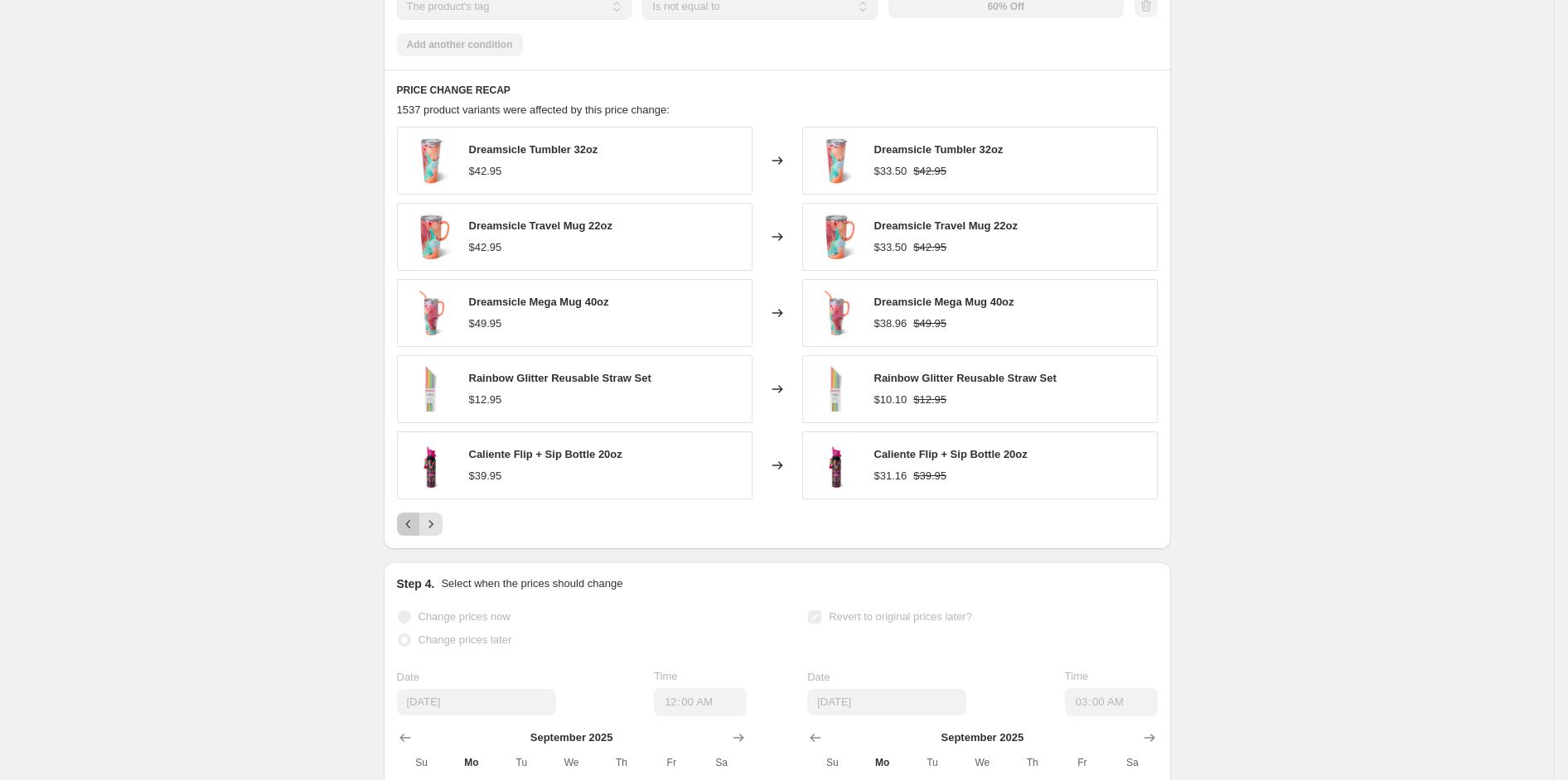
click at [417, 533] on icon "Previous" at bounding box center [408, 524] width 16 height 16
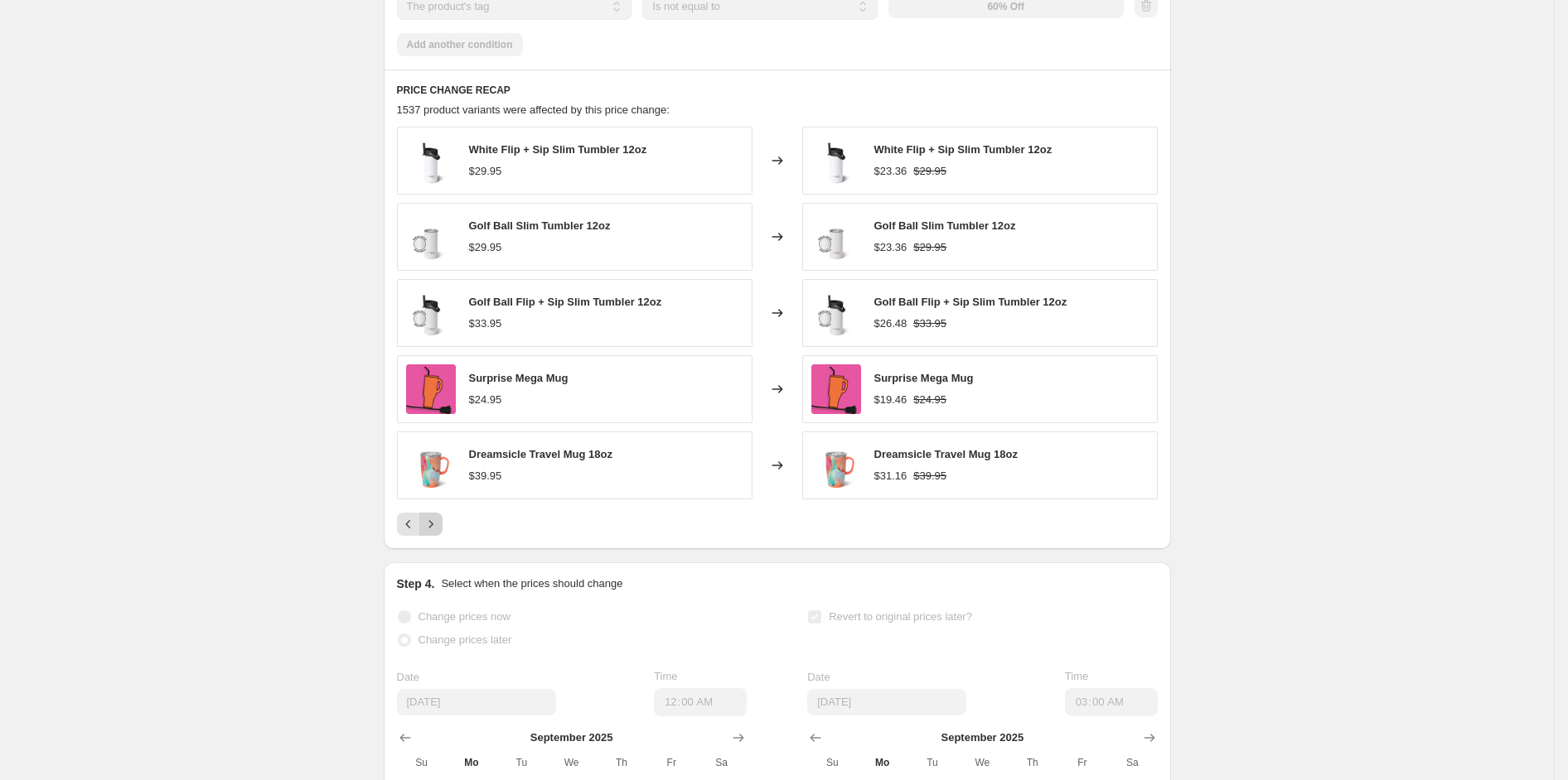
click at [438, 533] on icon "Next" at bounding box center [430, 524] width 16 height 16
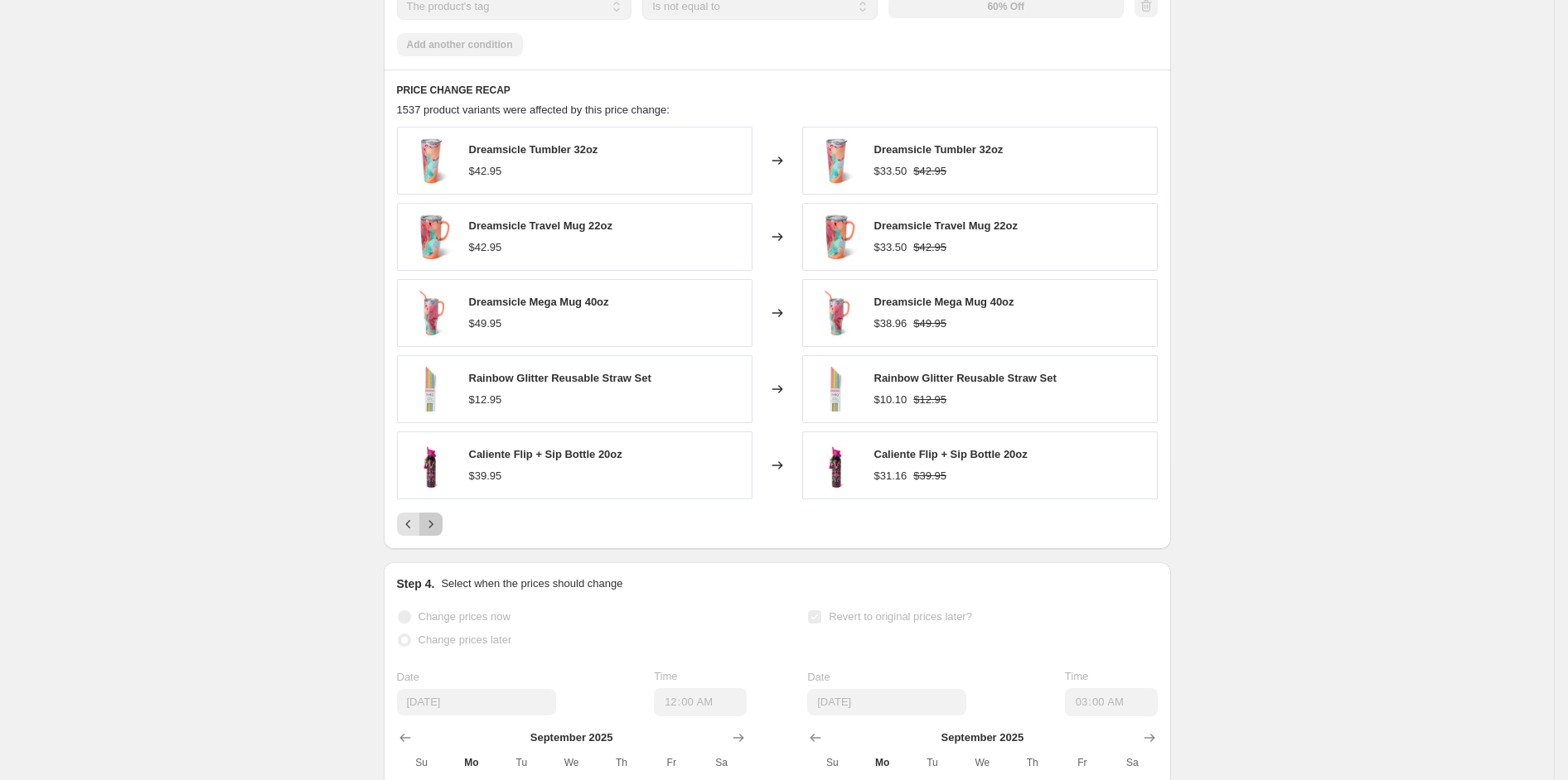
click at [438, 533] on icon "Next" at bounding box center [430, 524] width 16 height 16
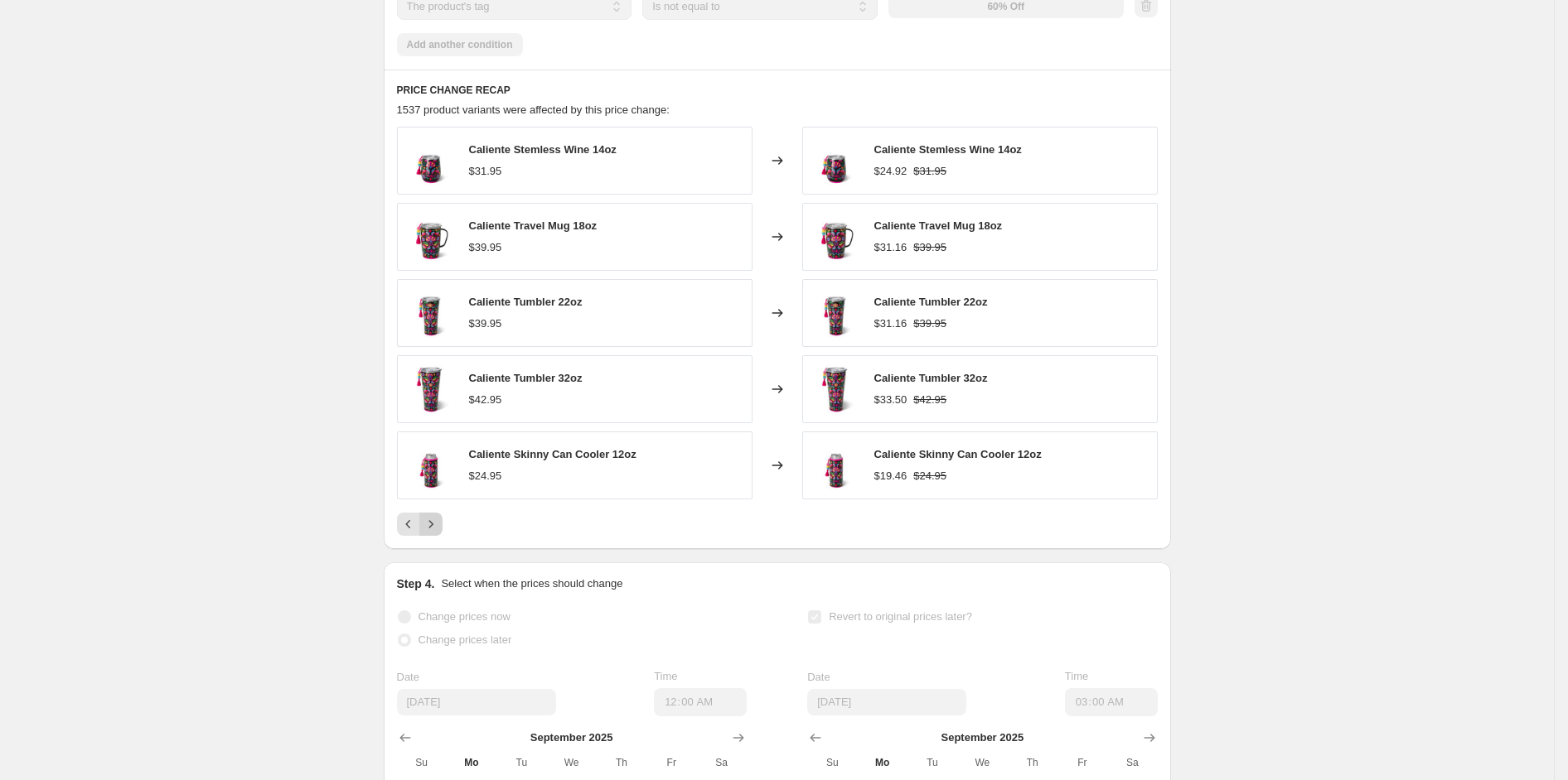
click at [438, 533] on icon "Next" at bounding box center [430, 524] width 16 height 16
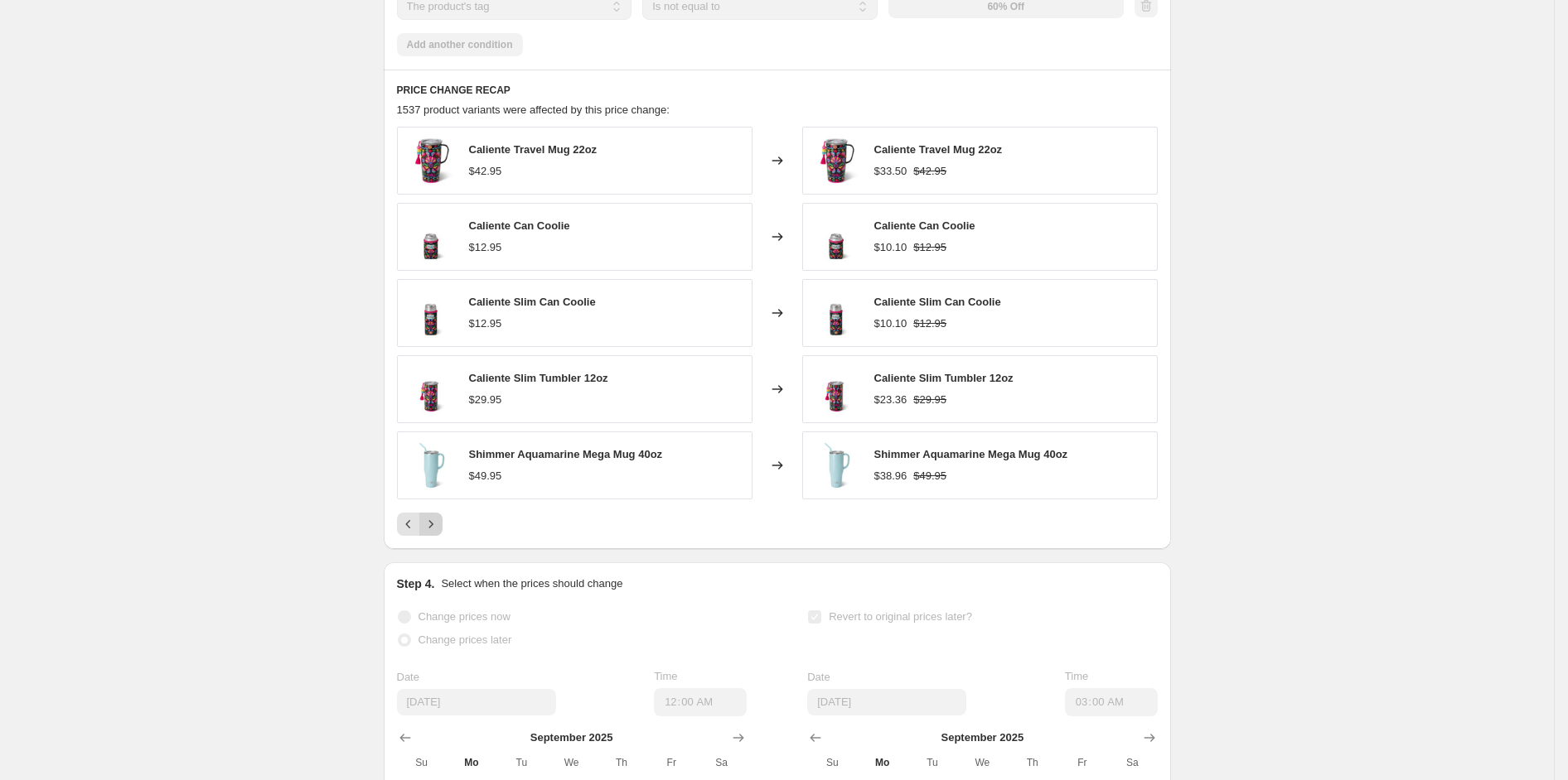
click at [438, 533] on icon "Next" at bounding box center [430, 524] width 16 height 16
